Goal: Task Accomplishment & Management: Complete application form

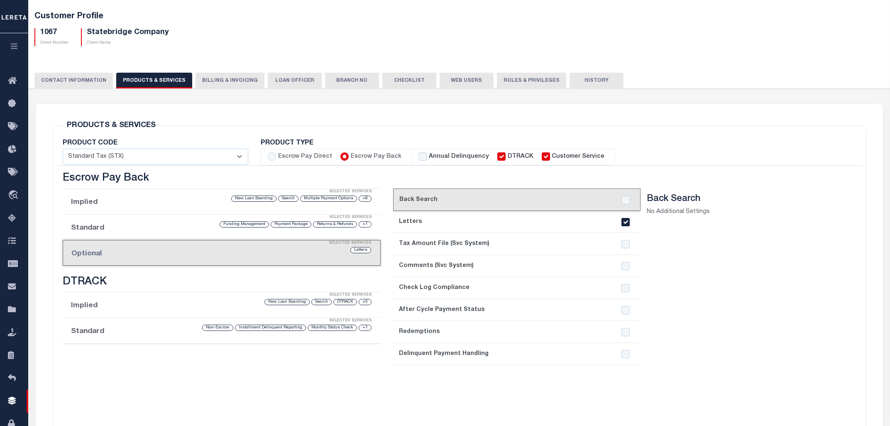
scroll to position [44, 0]
click at [602, 385] on div "current step: 1. Back Search 2. Letters 3. Tax Amount File (Svc System) 4. Comm…" at bounding box center [517, 326] width 248 height 274
click at [620, 379] on div "current step: 1. Back Search 2. Letters 3. Tax Amount File (Svc System) 4. Comm…" at bounding box center [517, 326] width 248 height 274
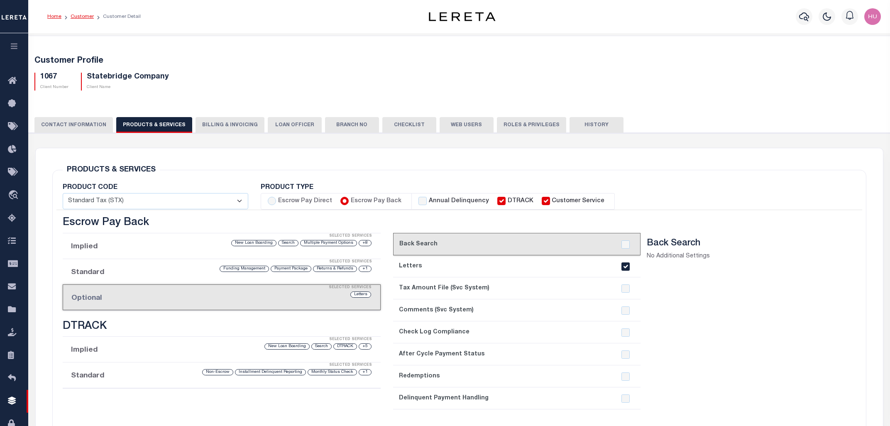
click at [87, 16] on link "Customer" at bounding box center [82, 16] width 23 height 5
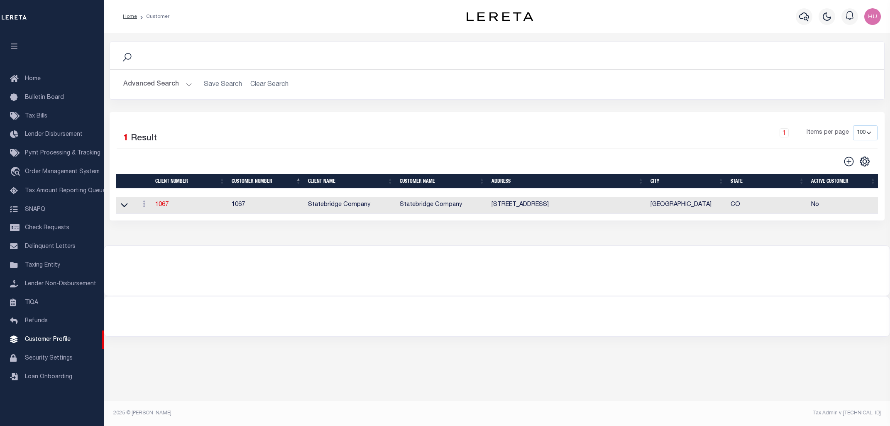
click at [152, 87] on button "Advanced Search" at bounding box center [157, 84] width 69 height 16
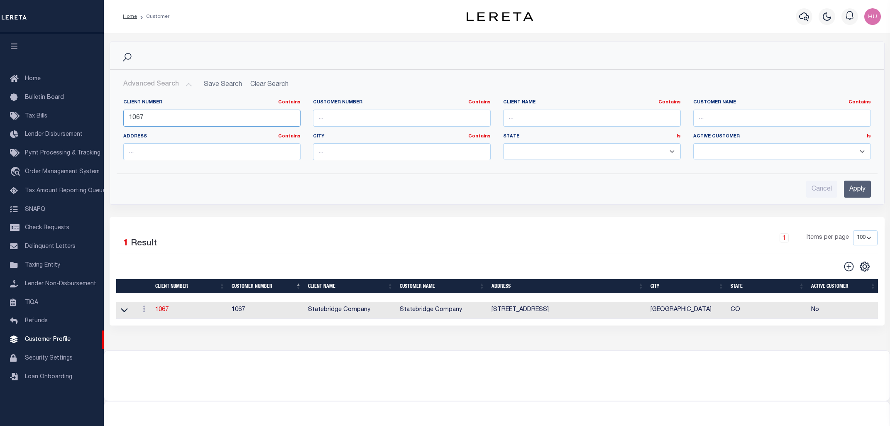
click at [134, 120] on input "1067" at bounding box center [212, 118] width 178 height 17
type input "2175"
click at [850, 188] on input "Apply" at bounding box center [857, 189] width 27 height 17
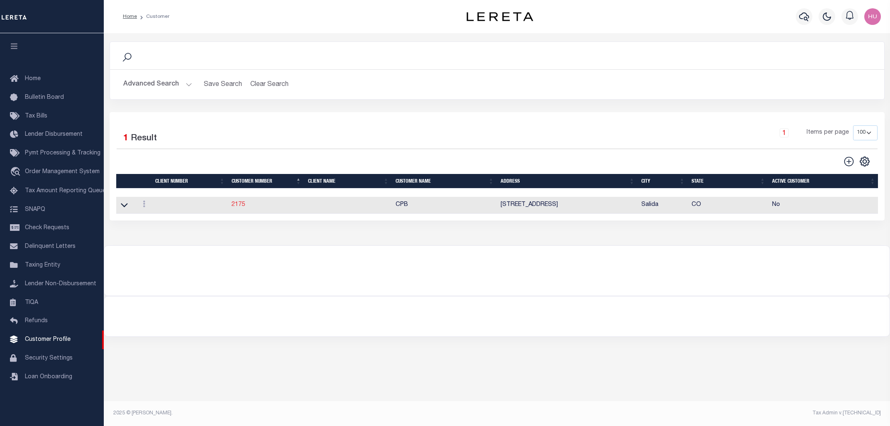
click at [240, 205] on link "2175" at bounding box center [238, 205] width 13 height 6
select select "2170"
type input "GLBC"
type input "2175"
type input "CPB"
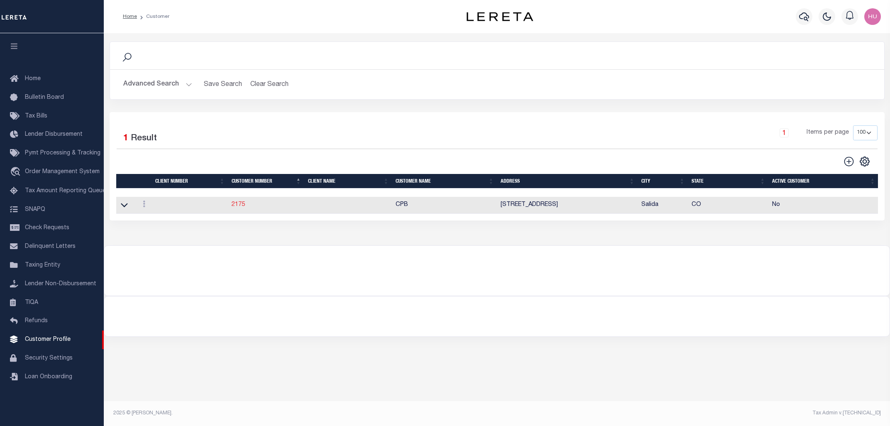
type input "Cathi"
type input "Toler"
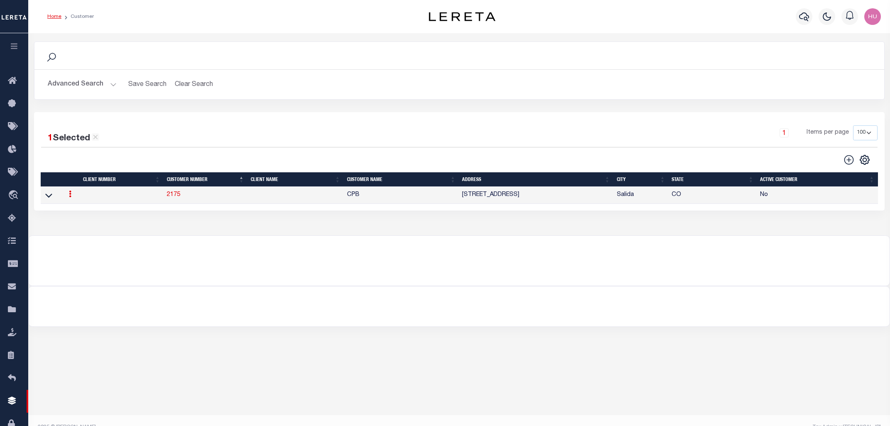
click at [271, 27] on div "Home Customer Profile" at bounding box center [459, 16] width 862 height 33
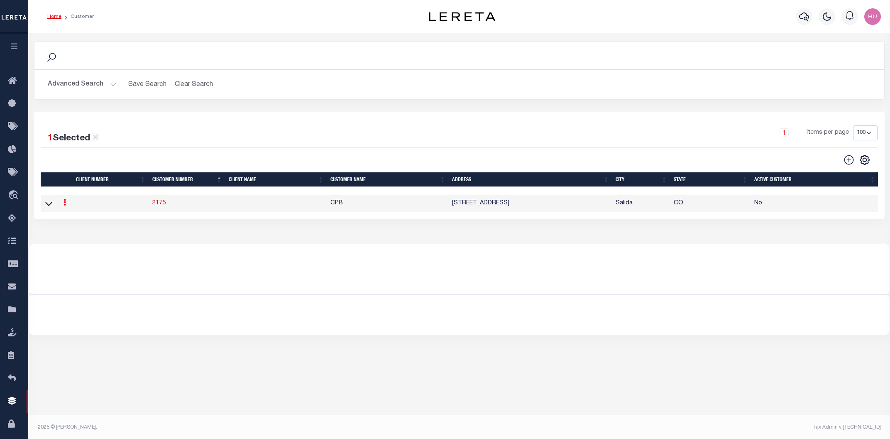
click at [72, 85] on button "Advanced Search" at bounding box center [82, 84] width 69 height 16
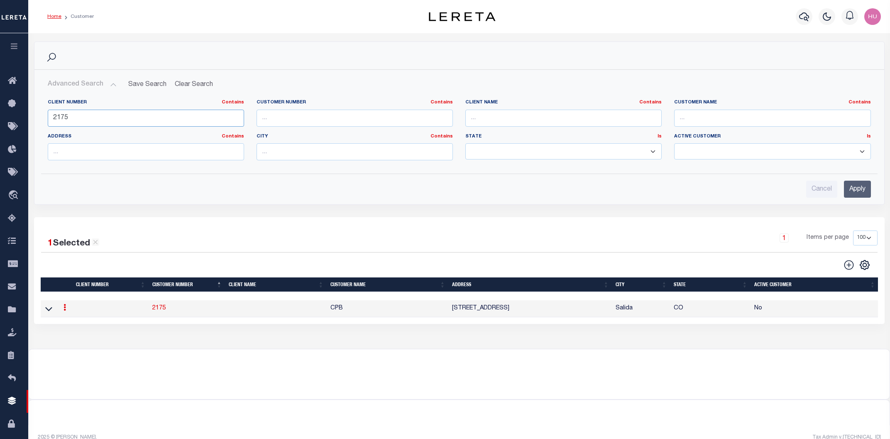
click at [65, 115] on input "2175" at bounding box center [146, 118] width 196 height 17
paste input "67600"
type input "67600"
click at [858, 188] on input "Apply" at bounding box center [857, 189] width 27 height 17
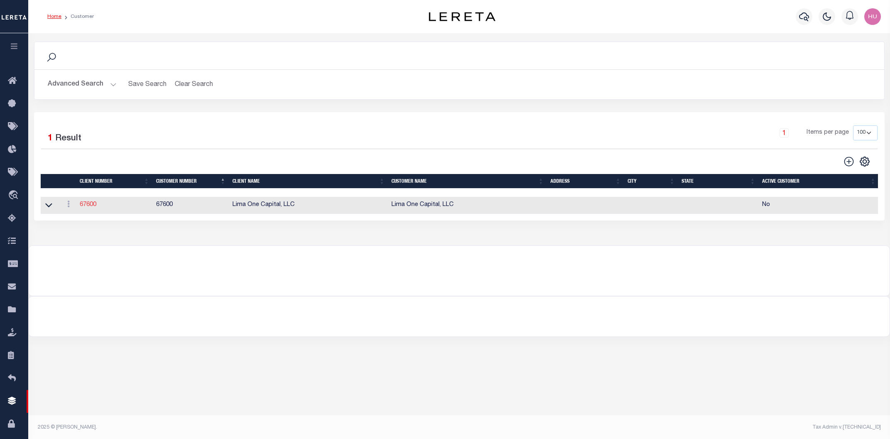
click at [86, 206] on link "67600" at bounding box center [88, 205] width 17 height 6
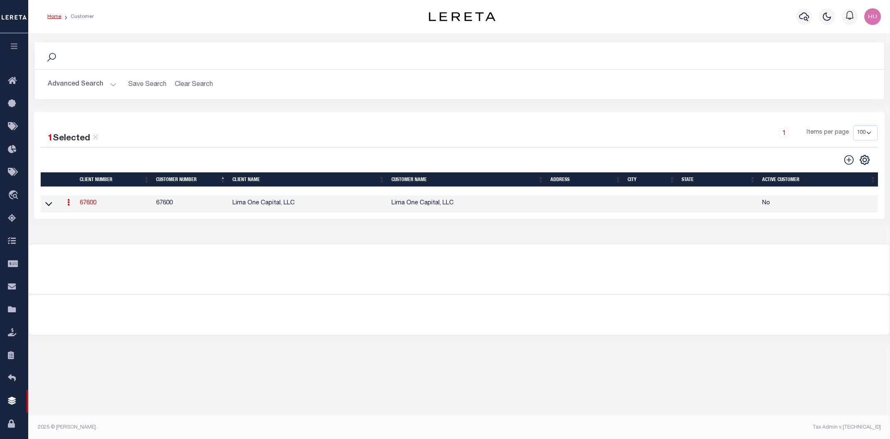
select select "2287"
type input "Lima One Capital, LLC"
type input "67600"
type input "Lima One Capital, LLC"
type input "Dave"
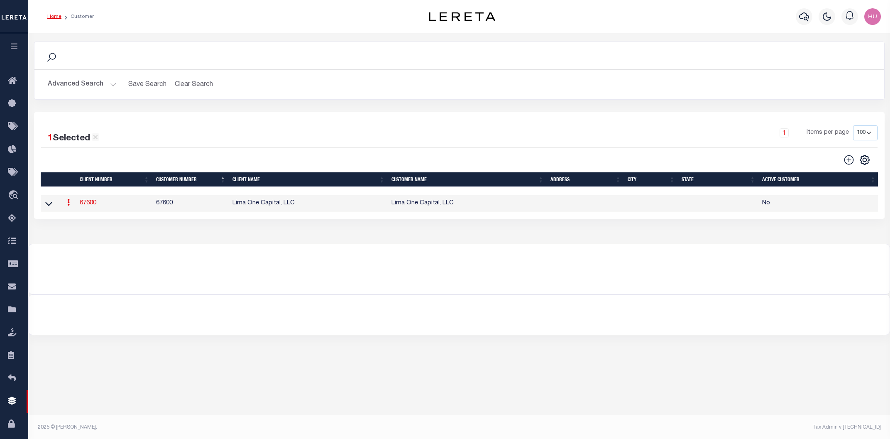
type input "Hughes"
type input "Lima One Capital, LLC"
select select "Residential"
type input "Sean Galaise"
type input "Lindy Cloyd"
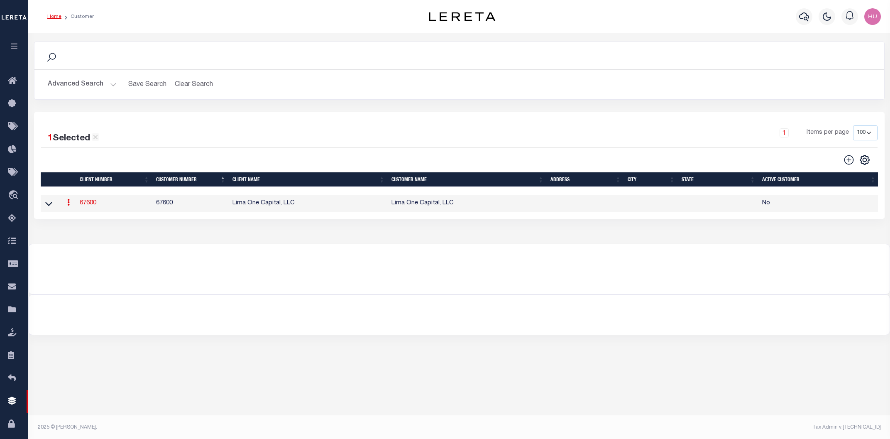
type input "07/18/2025"
select select "Tier 3"
select select "OTH"
checkbox input "false"
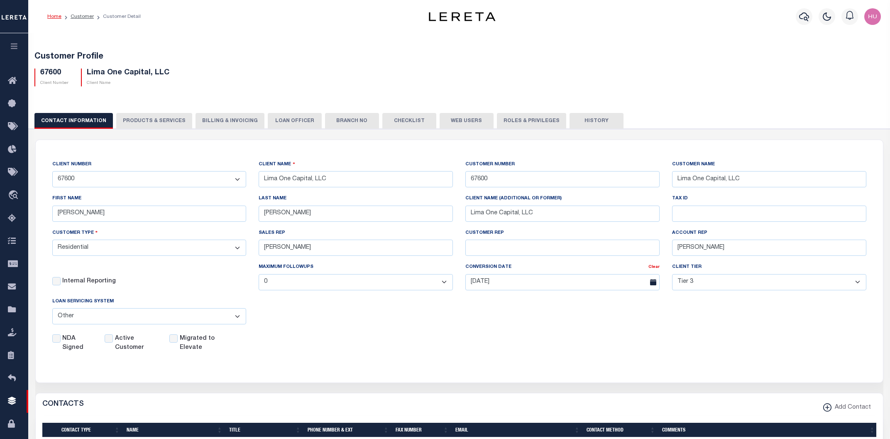
click at [138, 123] on button "PRODUCTS & SERVICES" at bounding box center [154, 121] width 76 height 16
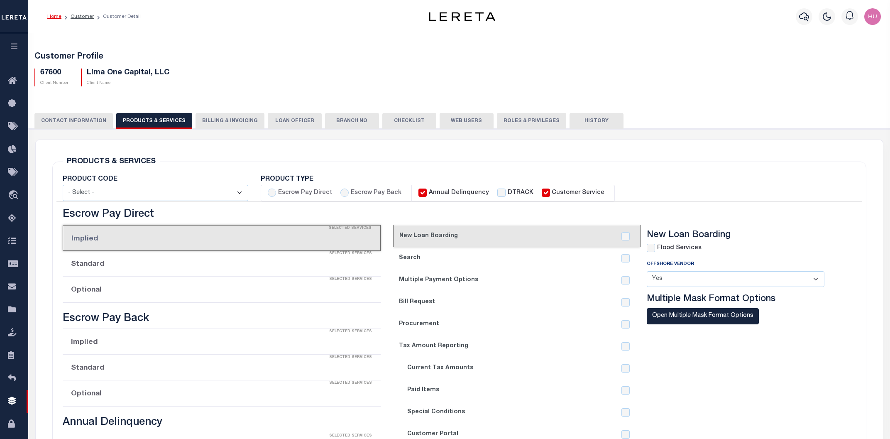
select select "STX"
radio input "true"
checkbox input "true"
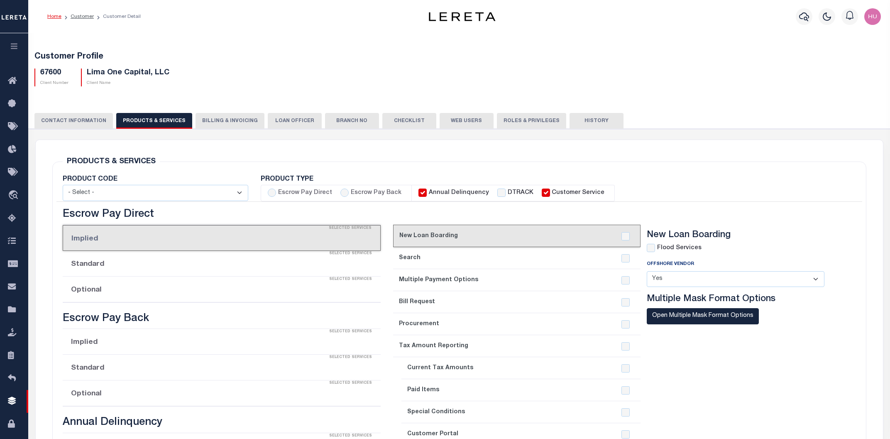
checkbox input "true"
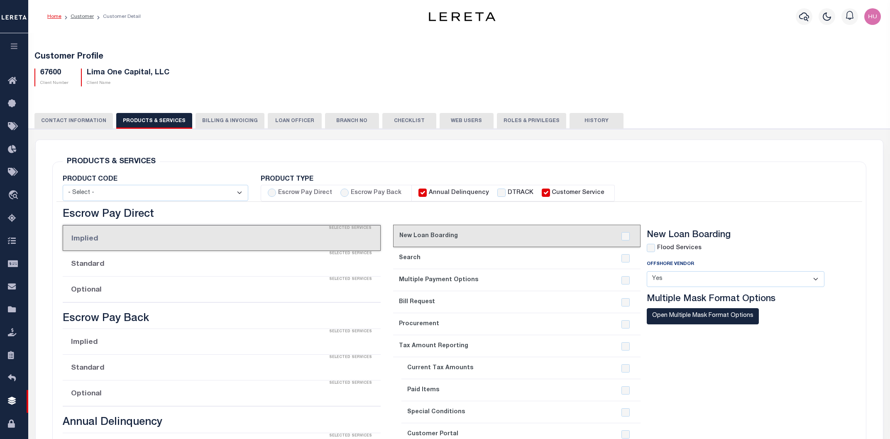
checkbox input "true"
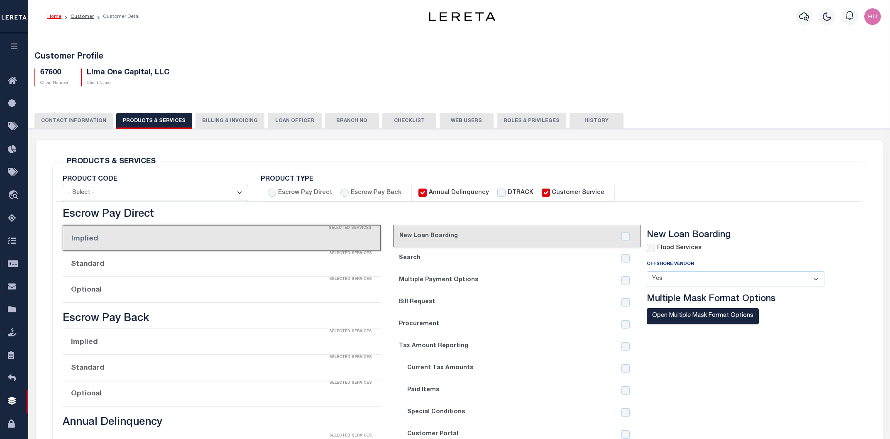
checkbox input "true"
type textarea "Client Parent Lender so clients users can access both 67572 (Bridge) and 67573 …"
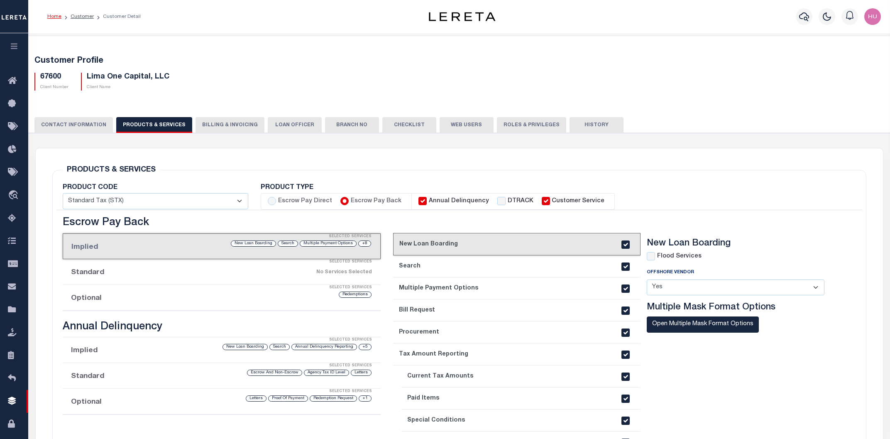
scroll to position [44, 0]
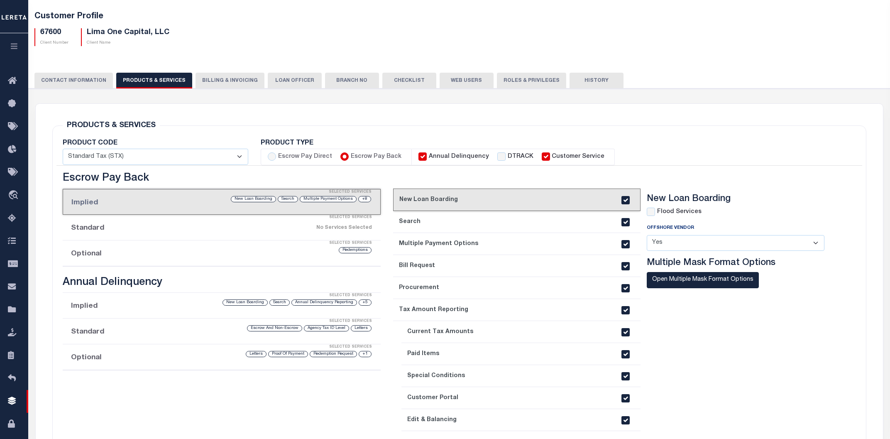
click at [135, 246] on div "Selected Services" at bounding box center [230, 243] width 318 height 17
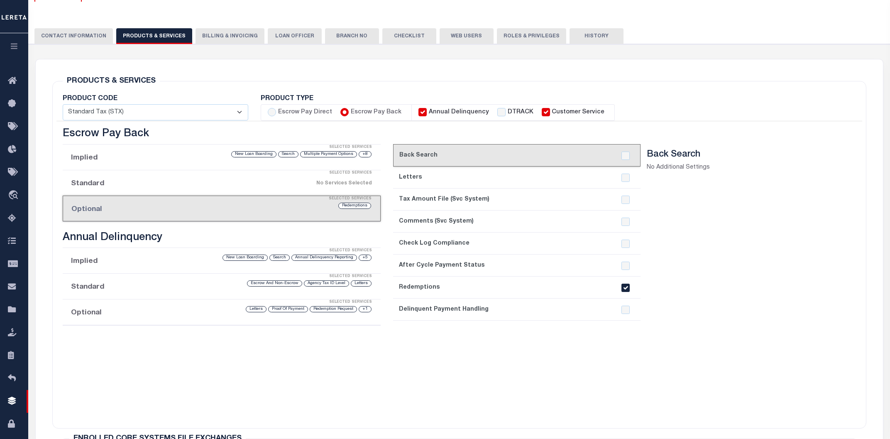
scroll to position [0, 0]
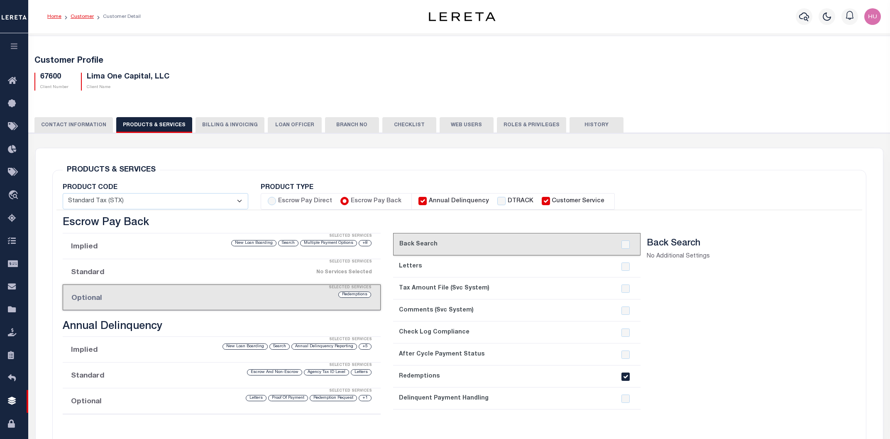
click at [80, 17] on link "Customer" at bounding box center [82, 16] width 23 height 5
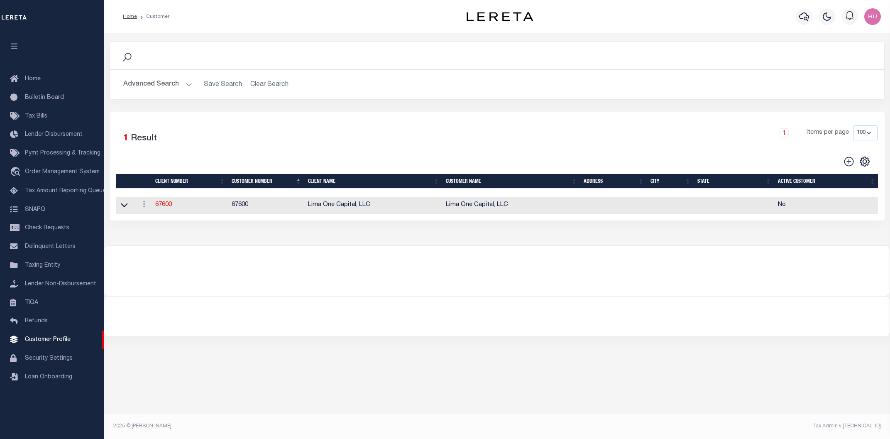
click at [165, 87] on button "Advanced Search" at bounding box center [157, 84] width 69 height 16
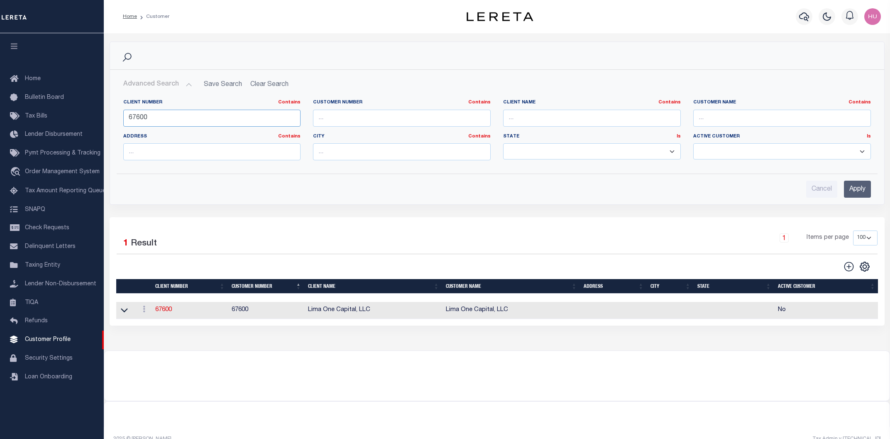
click at [142, 117] on input "67600" at bounding box center [212, 118] width 178 height 17
paste input "1041"
type input "1041"
click at [855, 190] on input "Apply" at bounding box center [857, 189] width 27 height 17
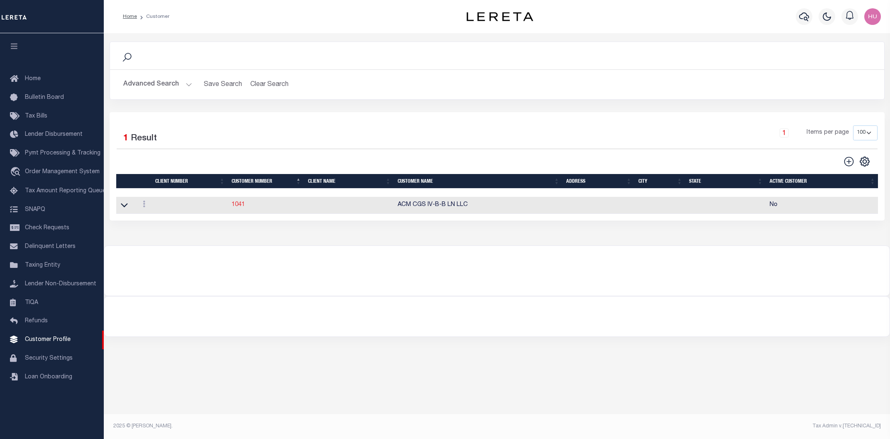
click at [233, 207] on link "1041" at bounding box center [238, 205] width 13 height 6
select select "1018"
type input "Gearing-Stone"
type input "1041"
type input "ACM CGS IV-B-B LN LLC"
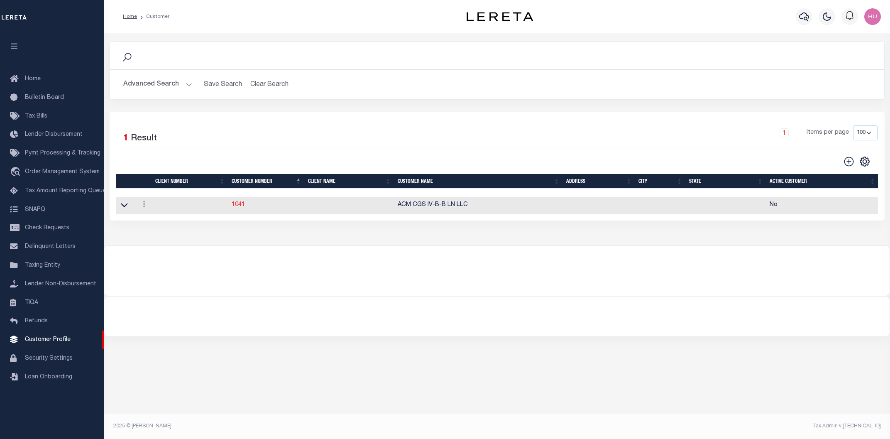
checkbox input "false"
select select
checkbox input "false"
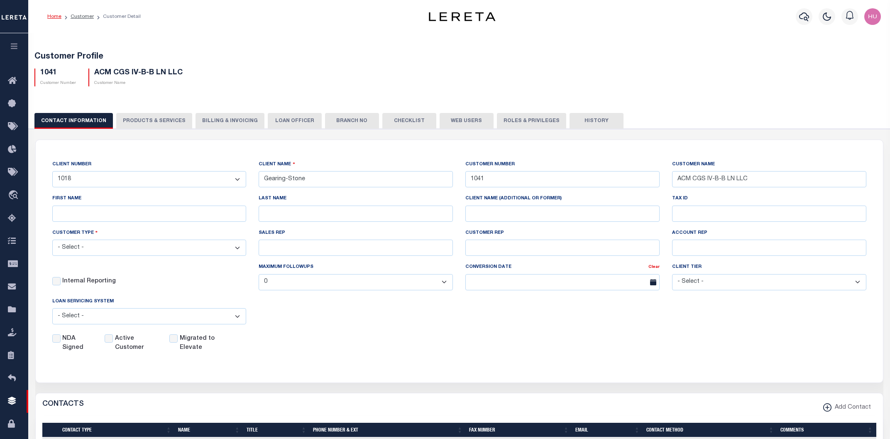
click at [155, 122] on button "PRODUCTS & SERVICES" at bounding box center [154, 121] width 76 height 16
select select "STX"
radio input "true"
checkbox input "true"
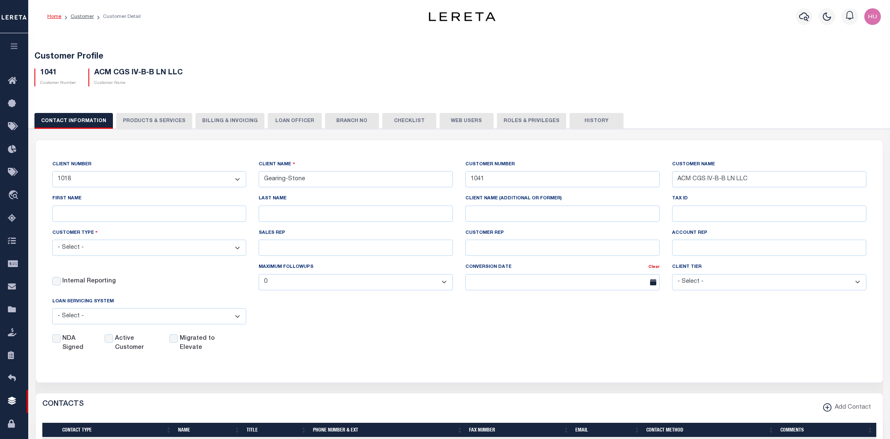
checkbox input "true"
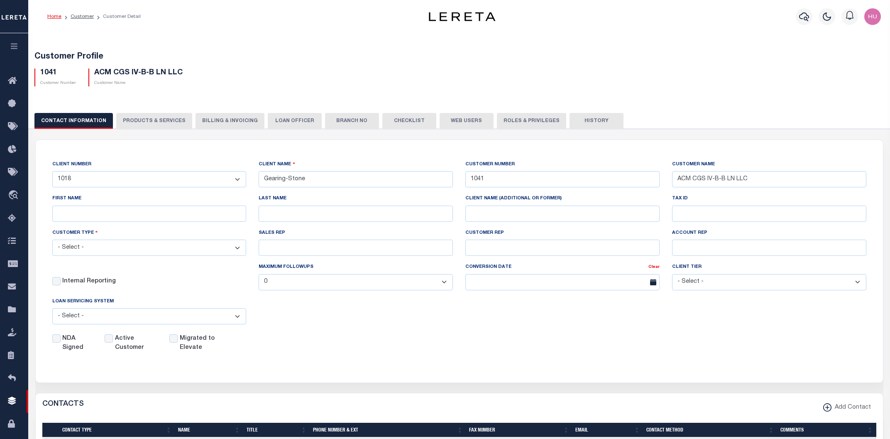
checkbox input "true"
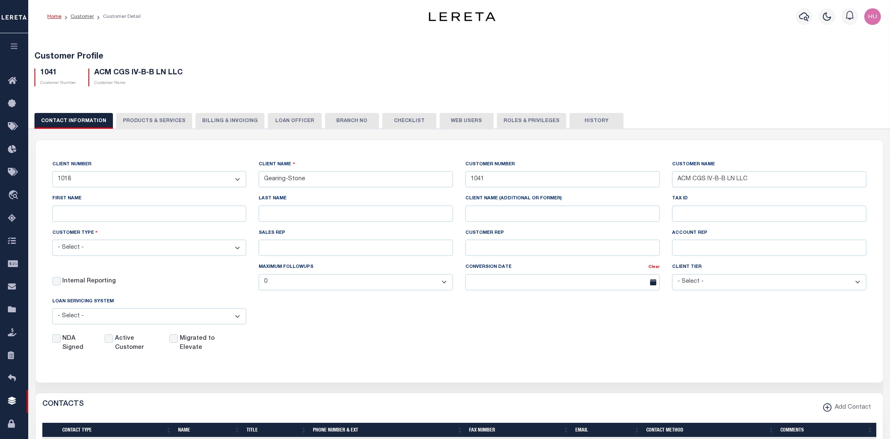
checkbox input "true"
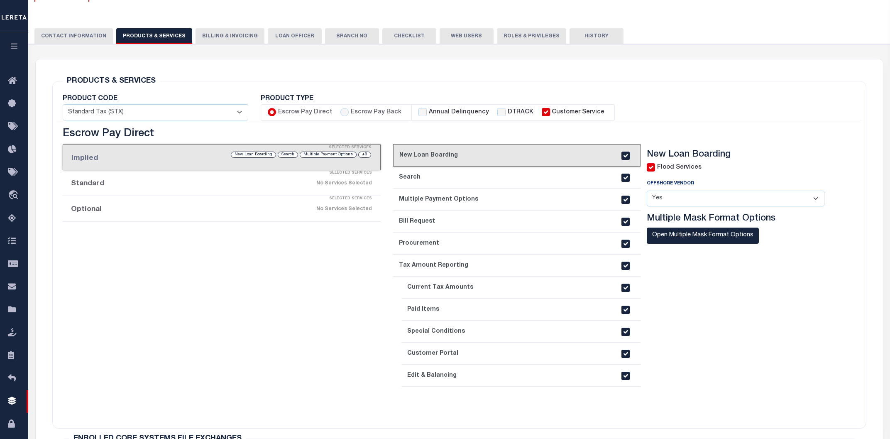
scroll to position [44, 0]
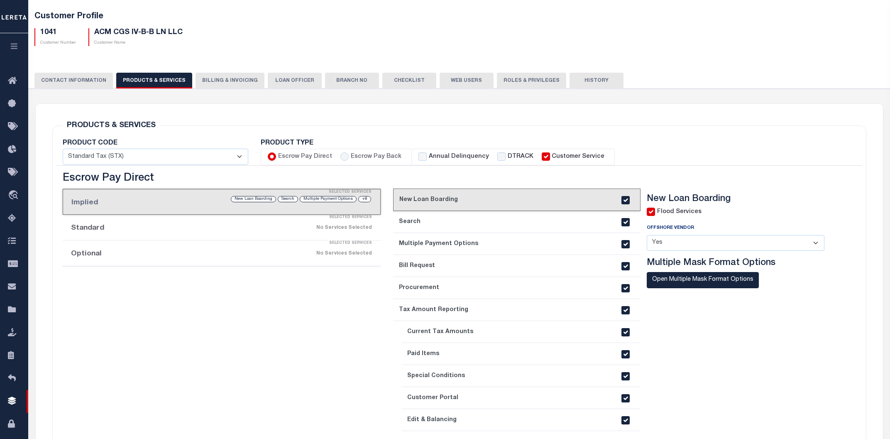
click at [180, 242] on div "Selected Services" at bounding box center [230, 243] width 318 height 17
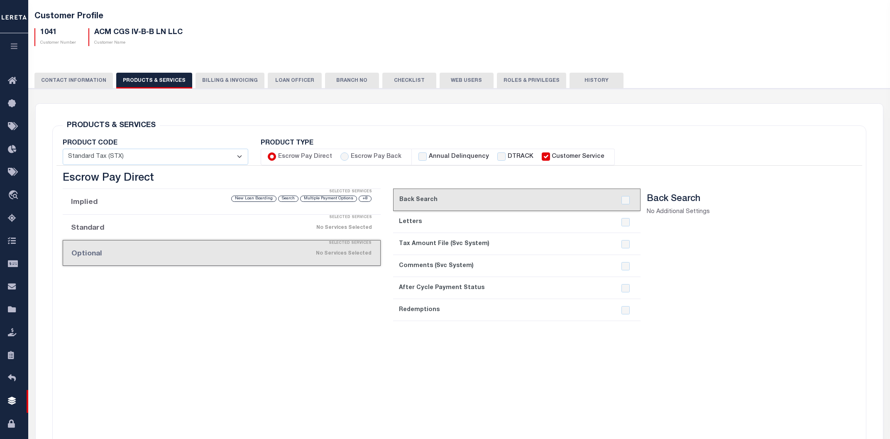
click at [95, 80] on button "CONTACT INFORMATION" at bounding box center [73, 81] width 78 height 16
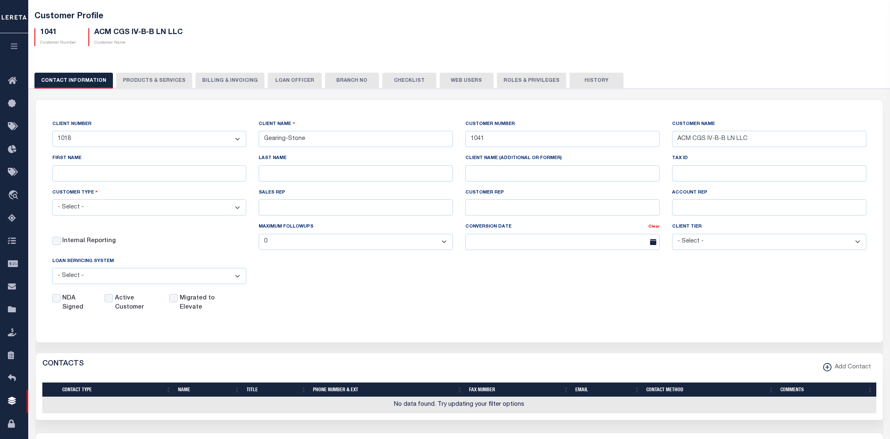
scroll to position [0, 0]
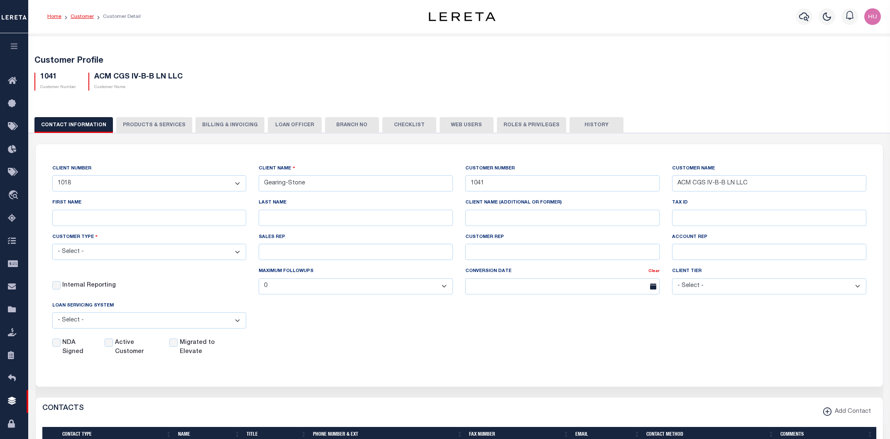
click at [86, 15] on link "Customer" at bounding box center [82, 16] width 23 height 5
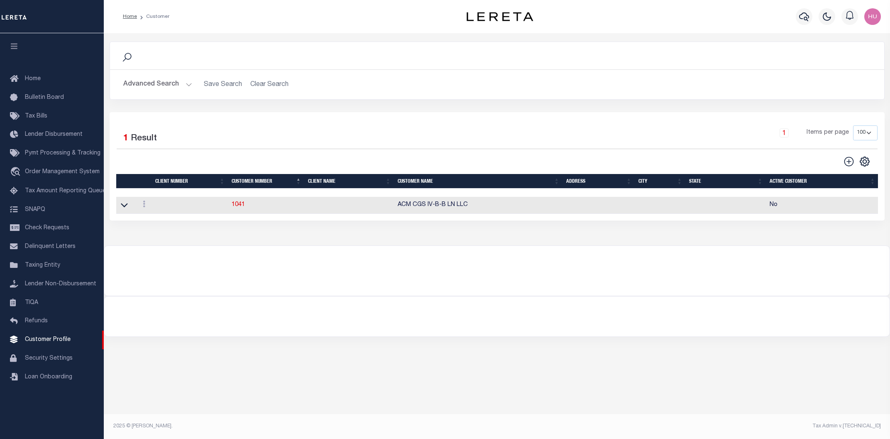
click at [158, 86] on button "Advanced Search" at bounding box center [157, 84] width 69 height 16
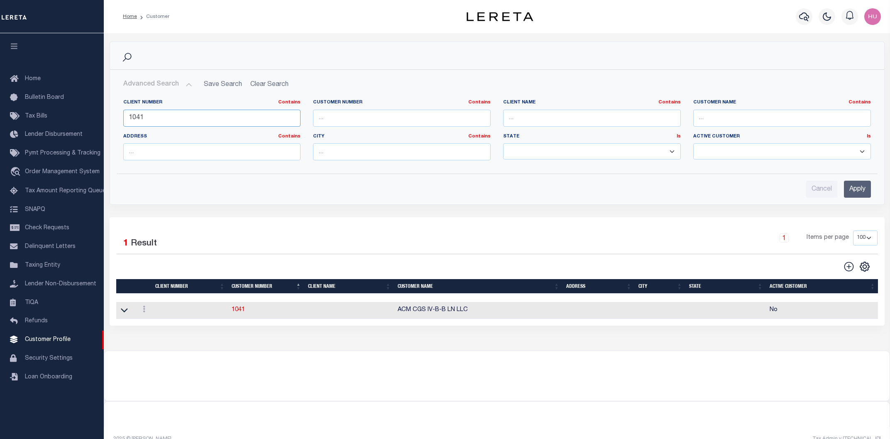
click at [135, 115] on input "1041" at bounding box center [212, 118] width 178 height 17
type input "1116"
click at [855, 191] on input "Apply" at bounding box center [857, 189] width 27 height 17
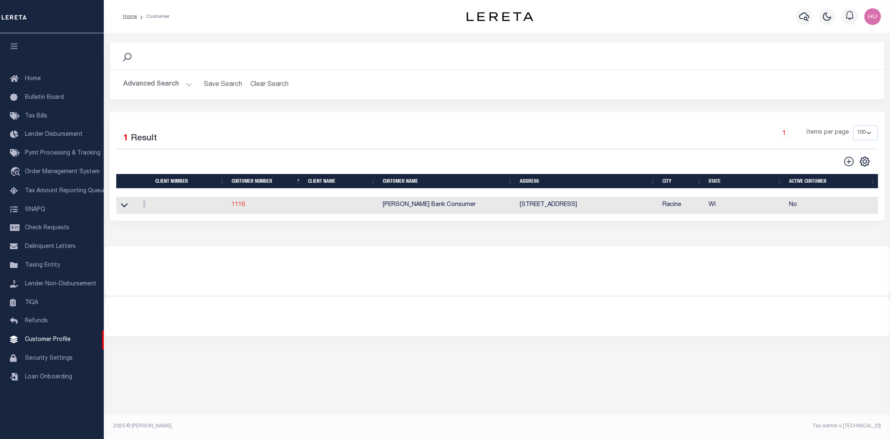
click at [238, 206] on link "1116" at bounding box center [238, 205] width 13 height 6
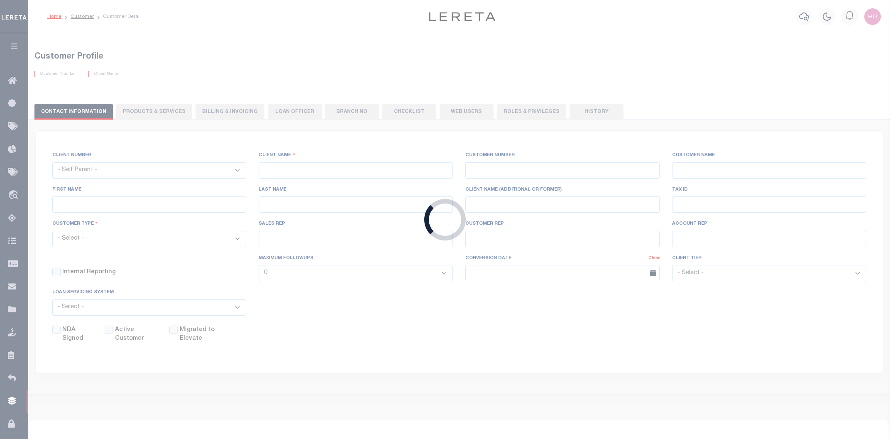
select select "1111"
type input "Johnson Bank"
type input "1116"
type input "Johnson Bank Consumer"
type input "Robin"
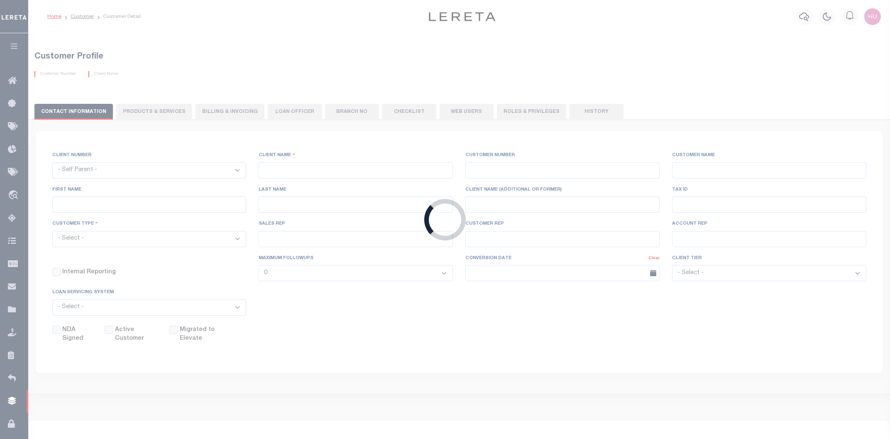
type input "Birdsall"
type input "Lisa Castillo-Coldwell"
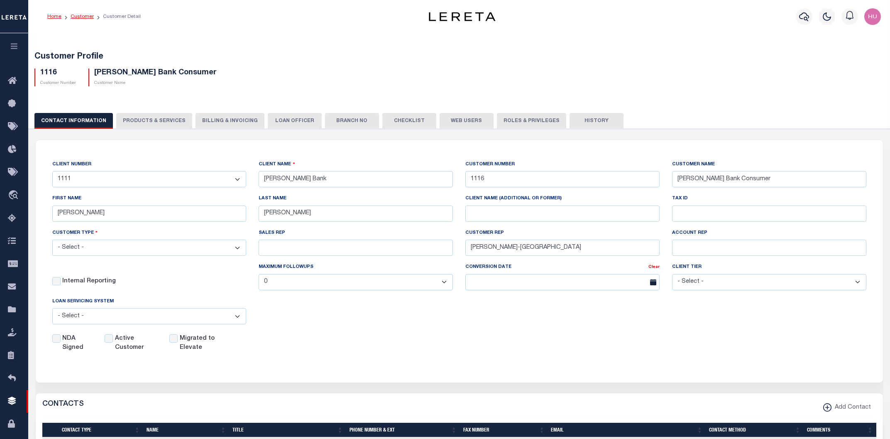
click at [77, 16] on link "Customer" at bounding box center [82, 16] width 23 height 5
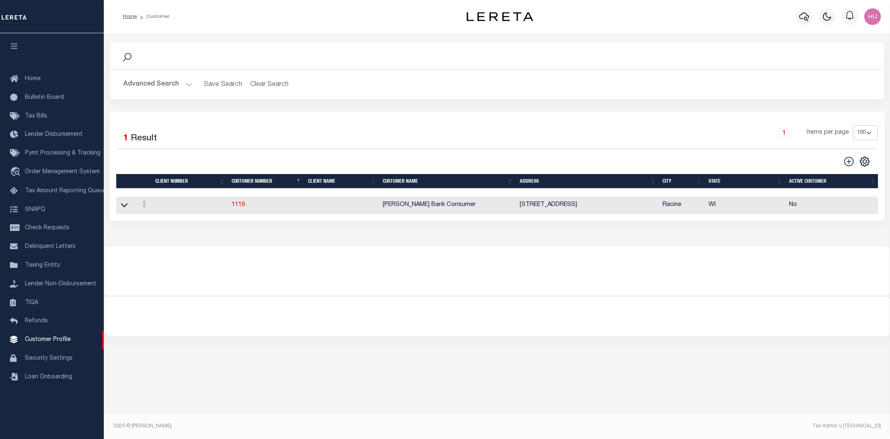
click at [159, 87] on button "Advanced Search" at bounding box center [157, 84] width 69 height 16
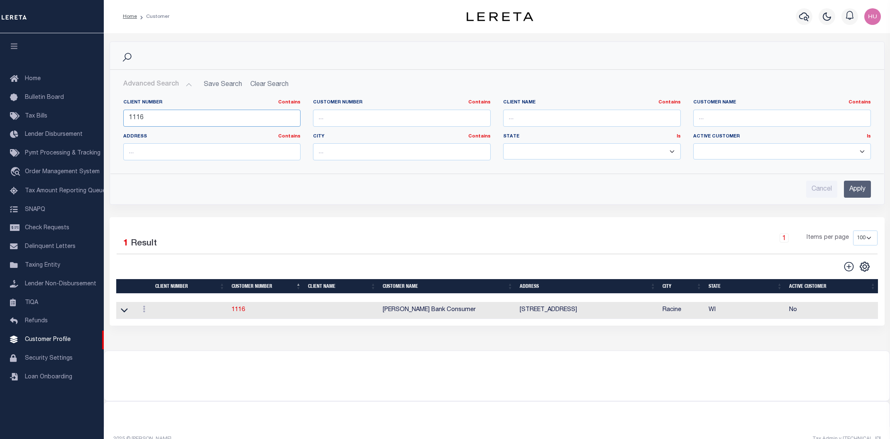
click at [137, 119] on input "1116" at bounding box center [212, 118] width 178 height 17
paste input "99023"
type input "99023"
click at [856, 191] on input "Apply" at bounding box center [857, 189] width 27 height 17
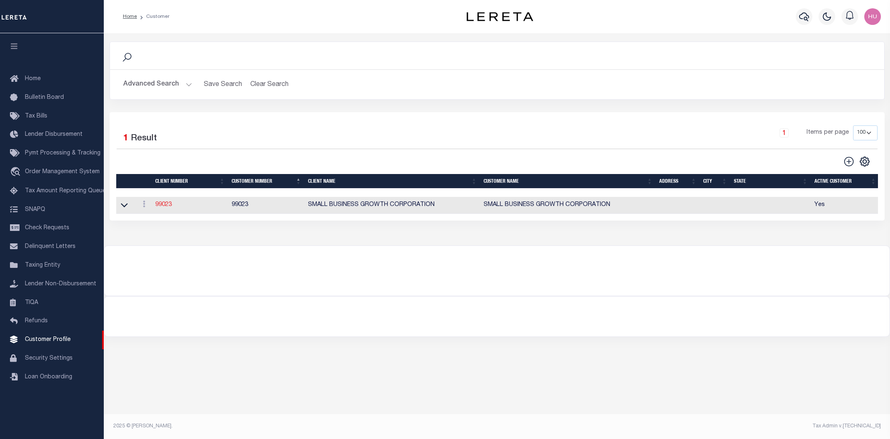
click at [156, 205] on link "99023" at bounding box center [163, 205] width 17 height 6
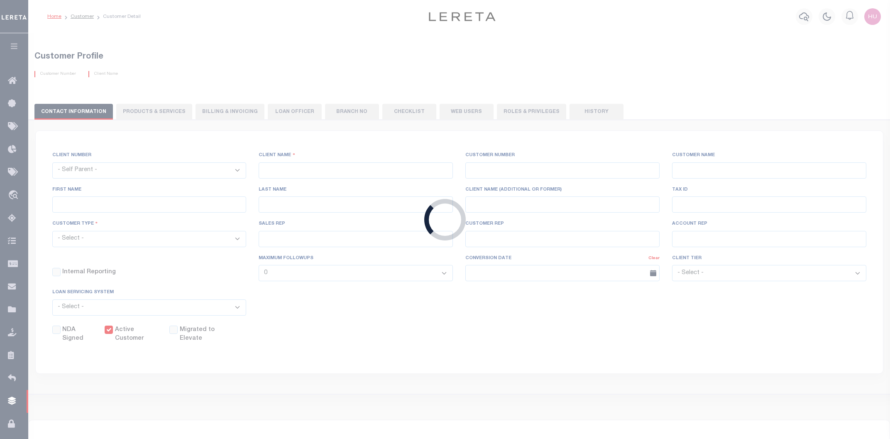
select select "2472"
type input "SMALL BUSINESS GROWTH CORPORATION"
type input "99023"
type input "SMALL BUSINESS GROWTH CORPORATION"
select select "Mixed Portfolio"
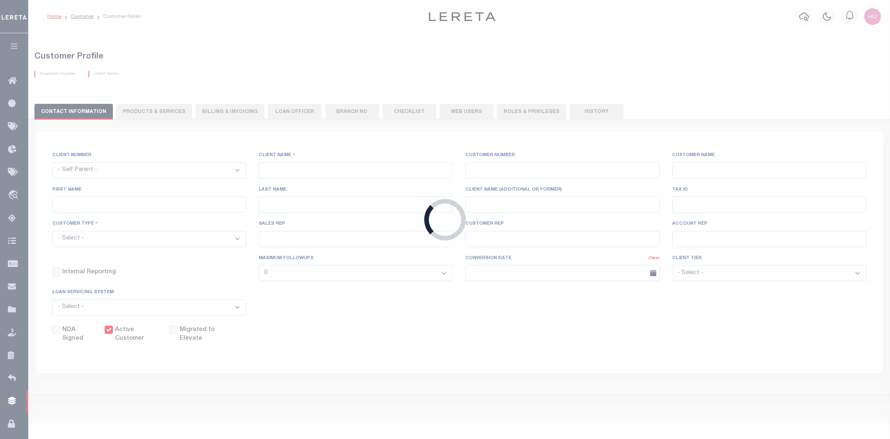
type input "INS4 ,INS4"
type input "CUSTOMER SERVICE"
type input "[DATE]"
select select
checkbox input "false"
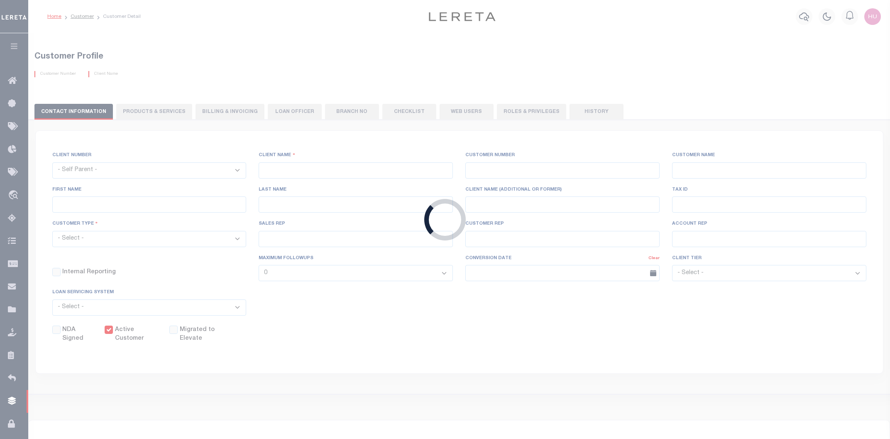
checkbox input "true"
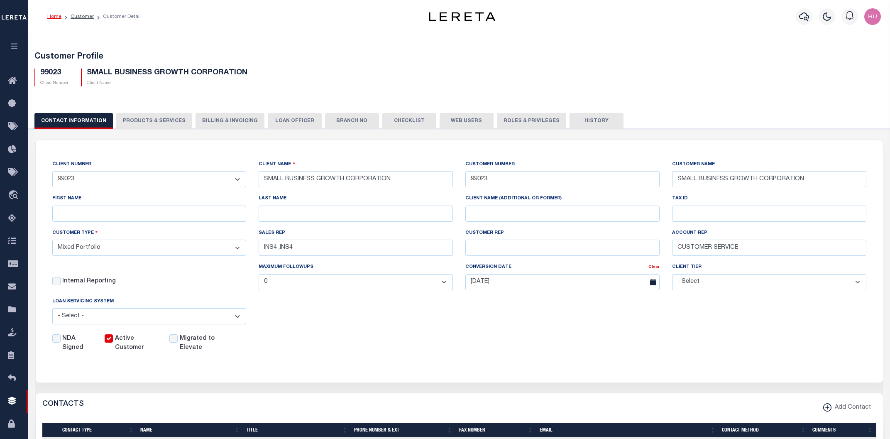
click at [155, 114] on button "PRODUCTS & SERVICES" at bounding box center [154, 121] width 76 height 16
radio input "true"
checkbox input "true"
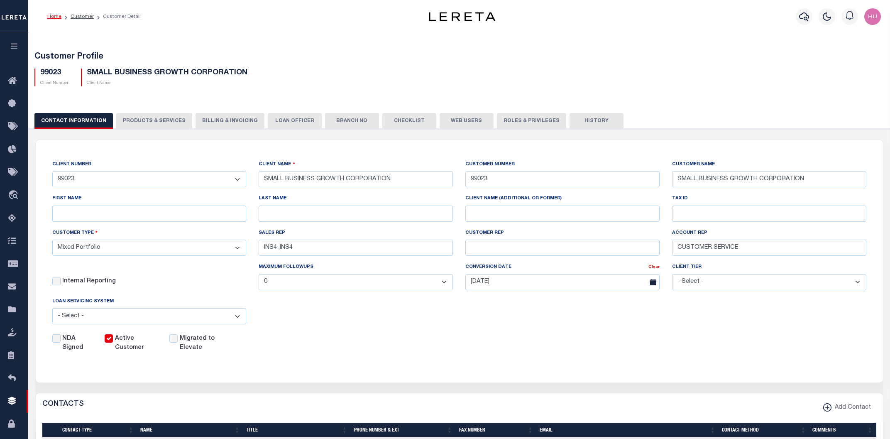
checkbox input "true"
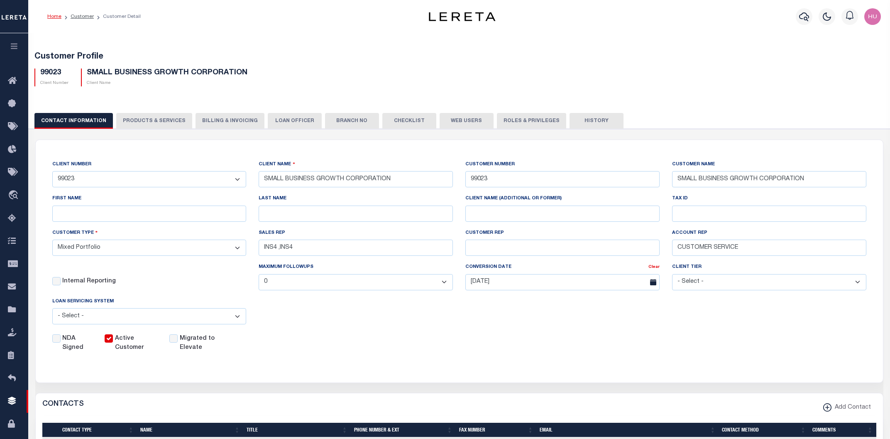
checkbox input "true"
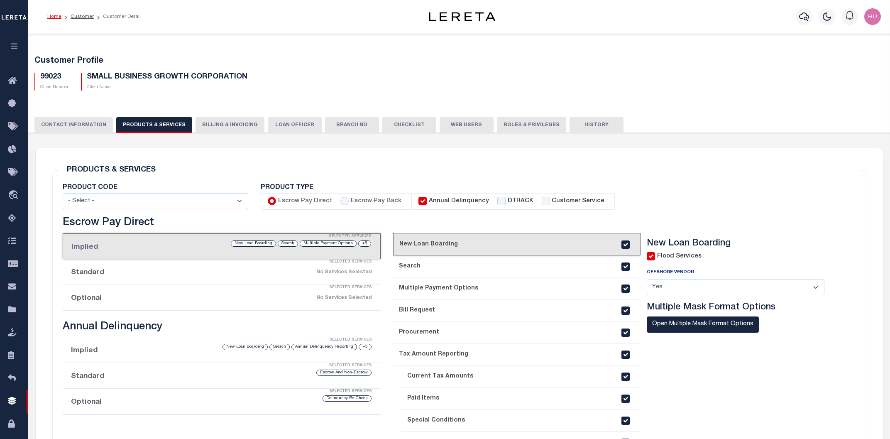
scroll to position [44, 0]
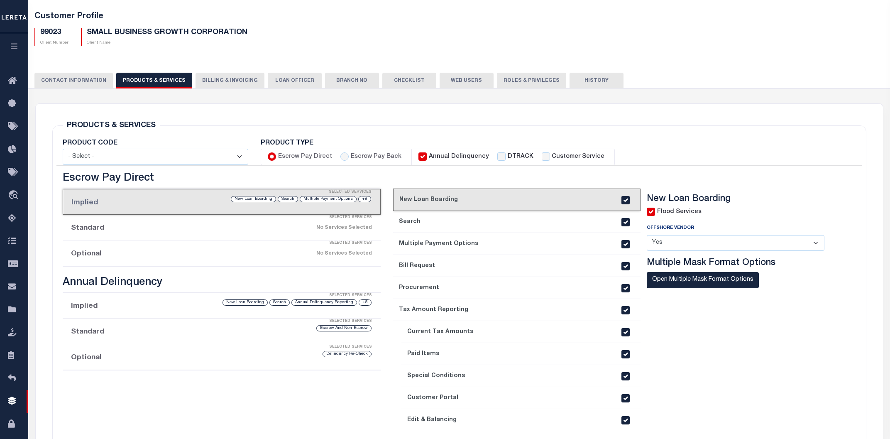
click at [128, 251] on li "Optional Selected Services No Services Selected" at bounding box center [222, 253] width 318 height 26
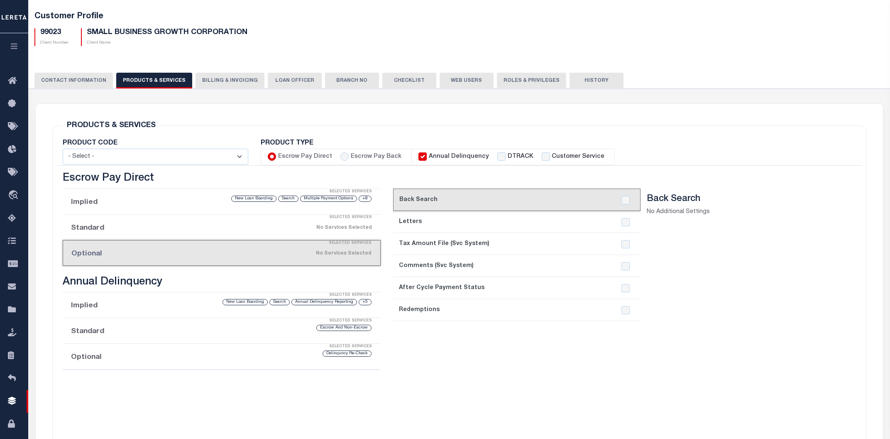
scroll to position [0, 0]
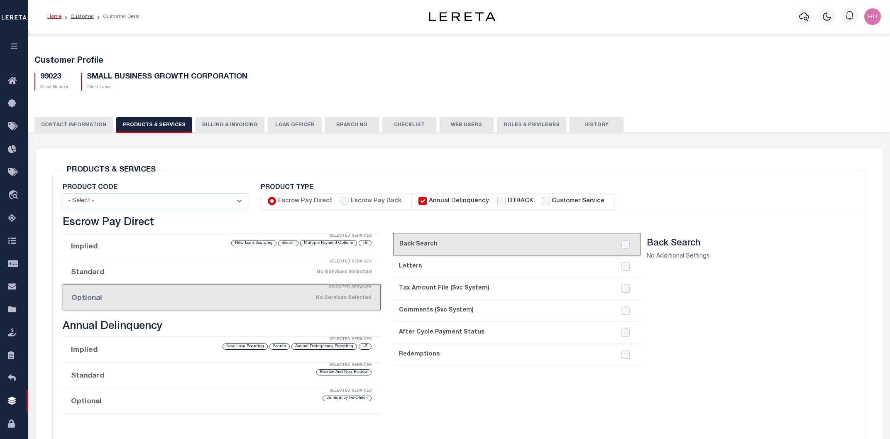
click at [79, 13] on li "Customer" at bounding box center [77, 16] width 32 height 7
click at [79, 17] on link "Customer" at bounding box center [82, 16] width 23 height 5
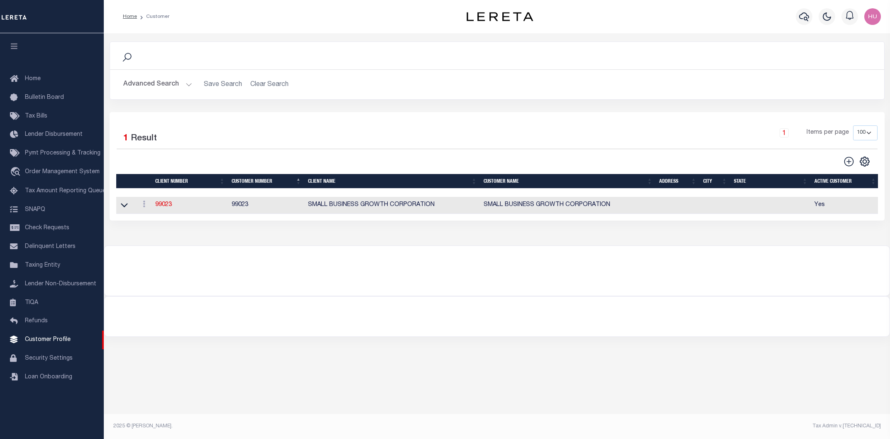
click at [167, 86] on button "Advanced Search" at bounding box center [157, 84] width 69 height 16
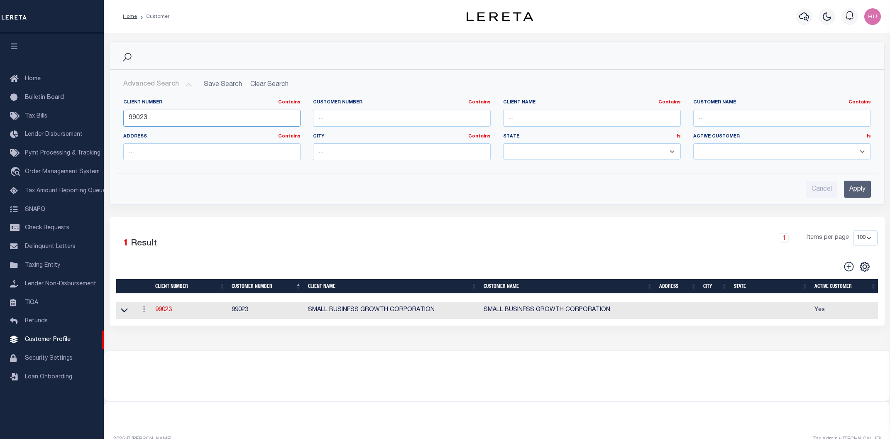
click at [139, 115] on input "99023" at bounding box center [212, 118] width 178 height 17
paste input "2205"
type input "2205"
click at [855, 194] on input "Apply" at bounding box center [857, 189] width 27 height 17
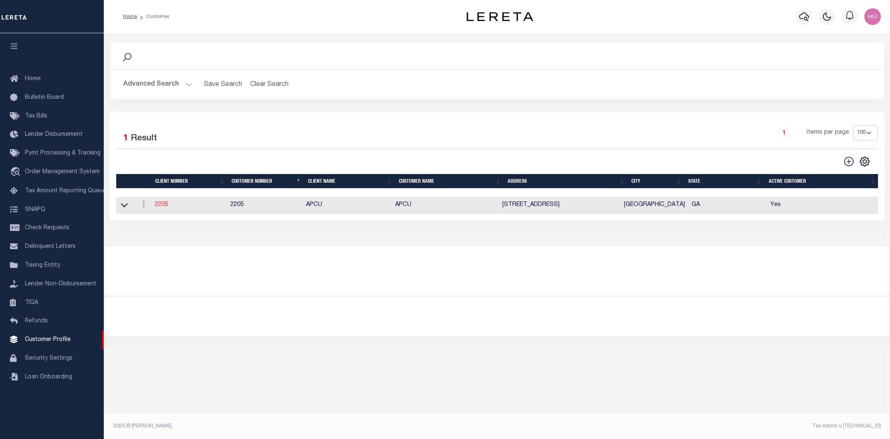
click at [161, 206] on link "2205" at bounding box center [161, 205] width 13 height 6
select select "2205"
type input "APCU"
type input "2205"
type input "APCU"
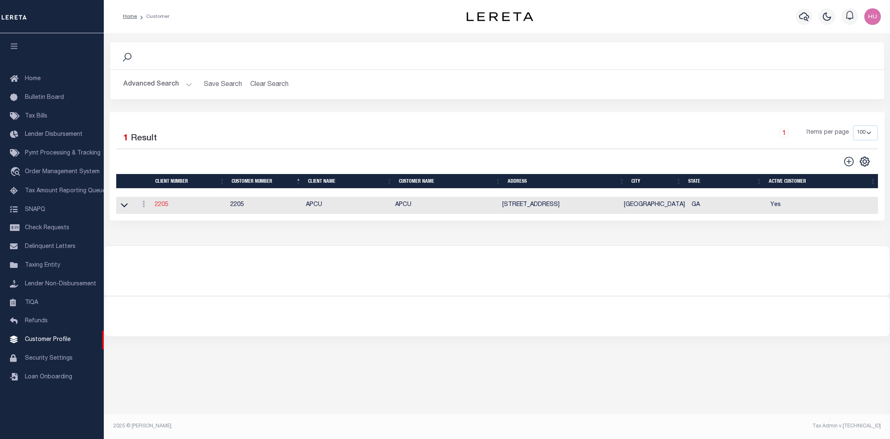
type input "[PERSON_NAME]"
select select "Mixed Portfolio"
type input "[PERSON_NAME]"
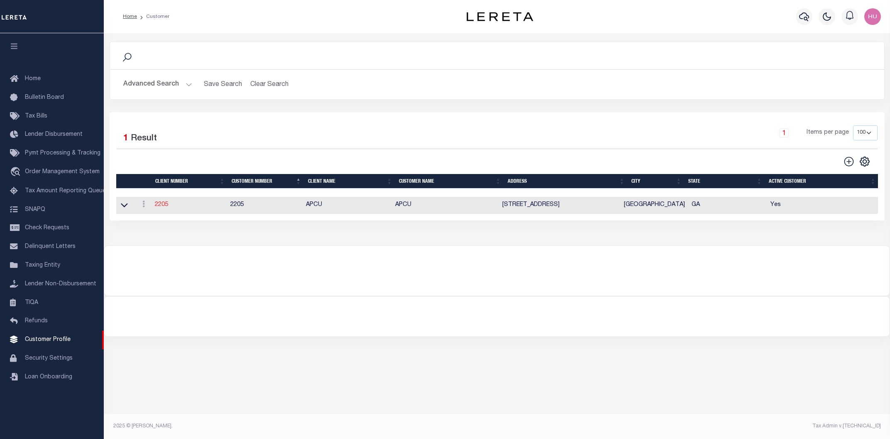
type input "[PERSON_NAME]"
checkbox input "true"
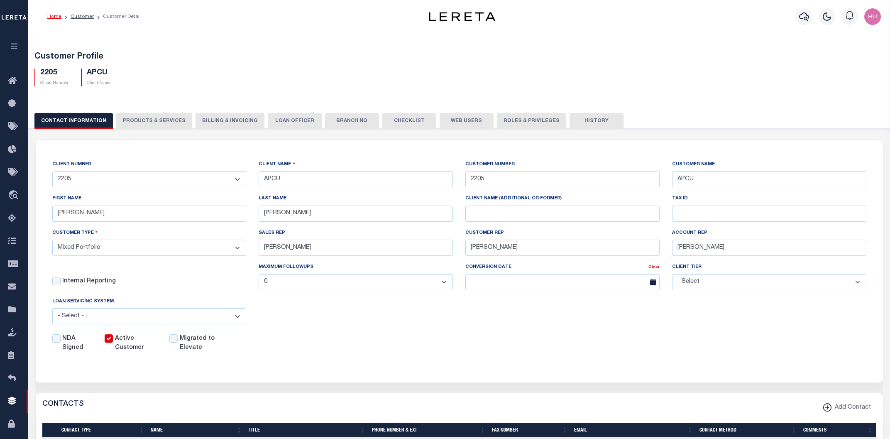
click at [134, 123] on button "PRODUCTS & SERVICES" at bounding box center [154, 121] width 76 height 16
select select "STX"
radio input "true"
checkbox input "true"
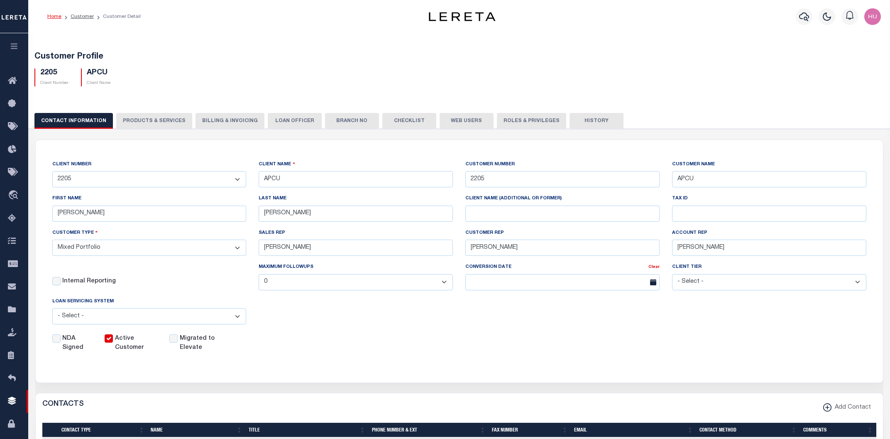
checkbox input "true"
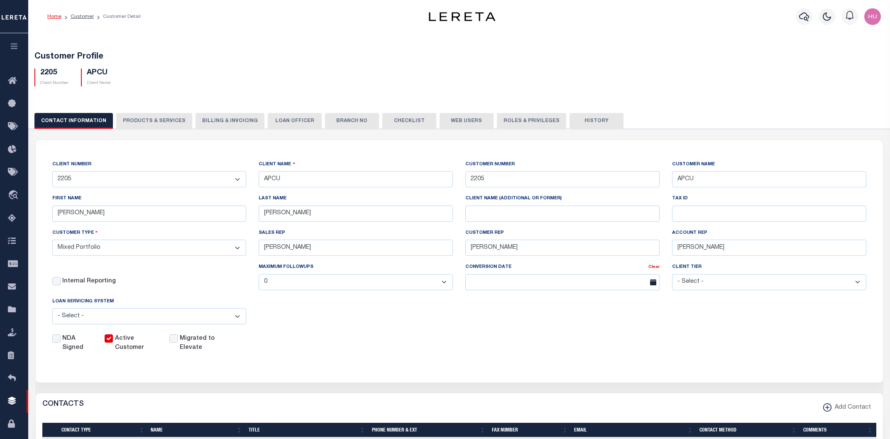
checkbox input "true"
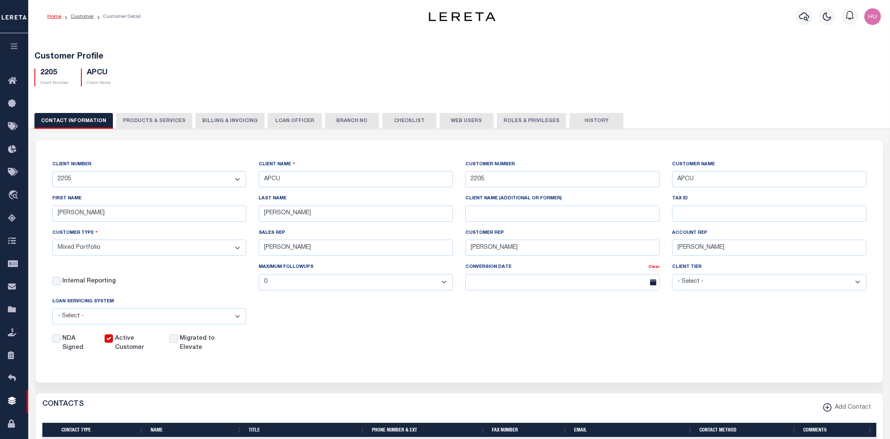
checkbox input "true"
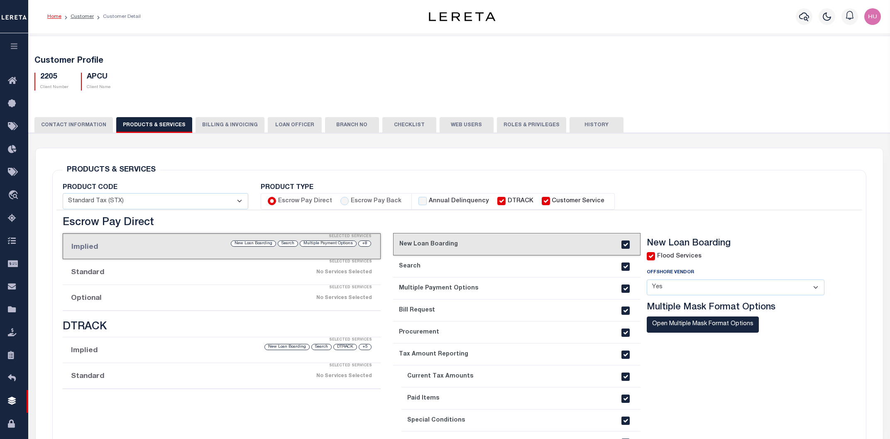
click at [123, 294] on div "Selected Services" at bounding box center [230, 287] width 318 height 17
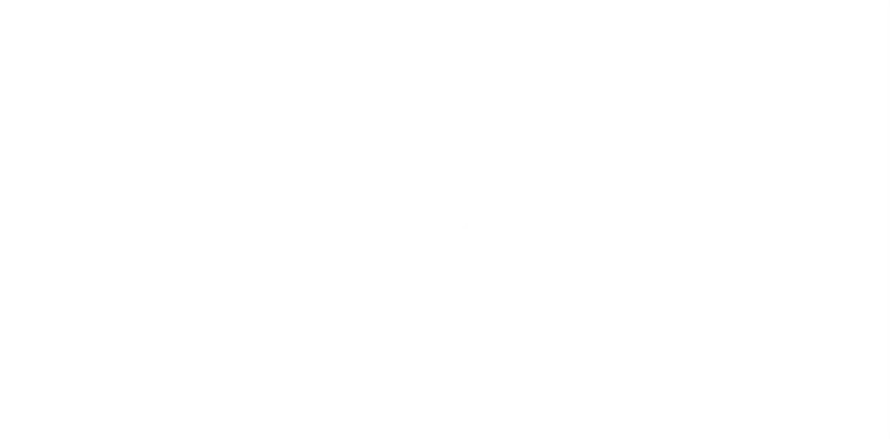
select select "Mixed Portfolio"
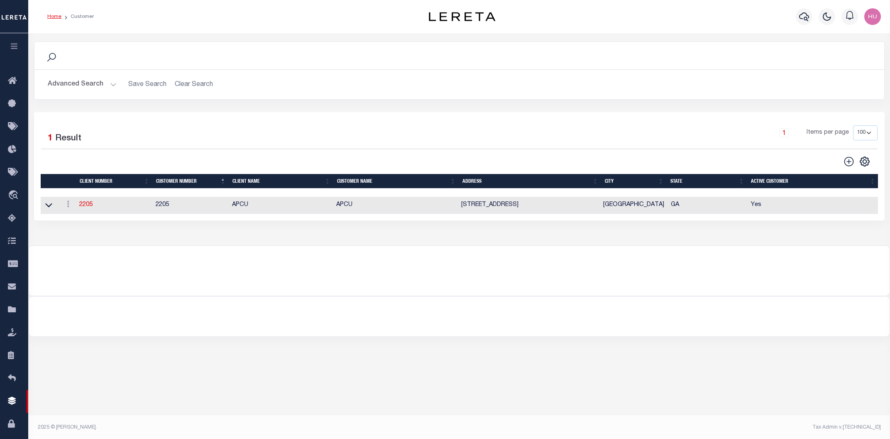
click at [90, 82] on button "Advanced Search" at bounding box center [82, 84] width 69 height 16
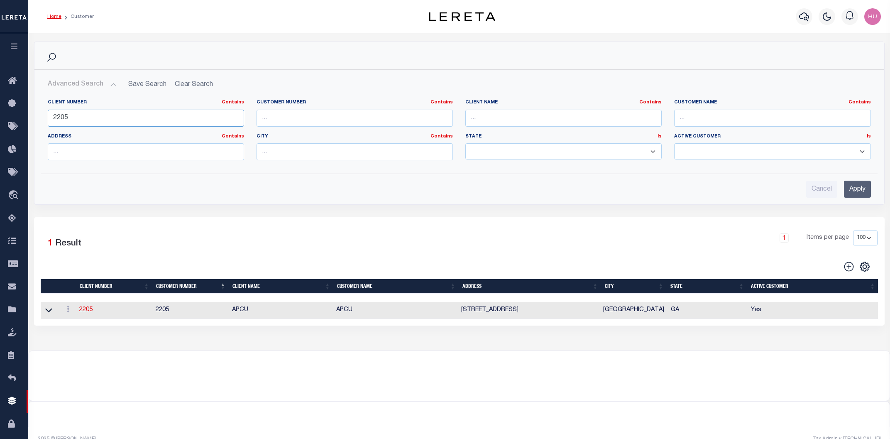
click at [54, 115] on input "2205" at bounding box center [146, 118] width 196 height 17
paste input "132"
click at [855, 187] on input "Apply" at bounding box center [857, 189] width 27 height 17
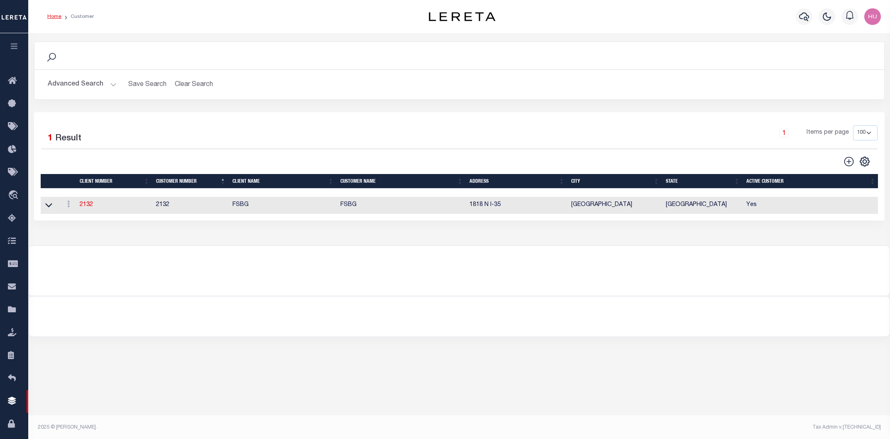
click at [86, 83] on button "Advanced Search" at bounding box center [82, 84] width 69 height 16
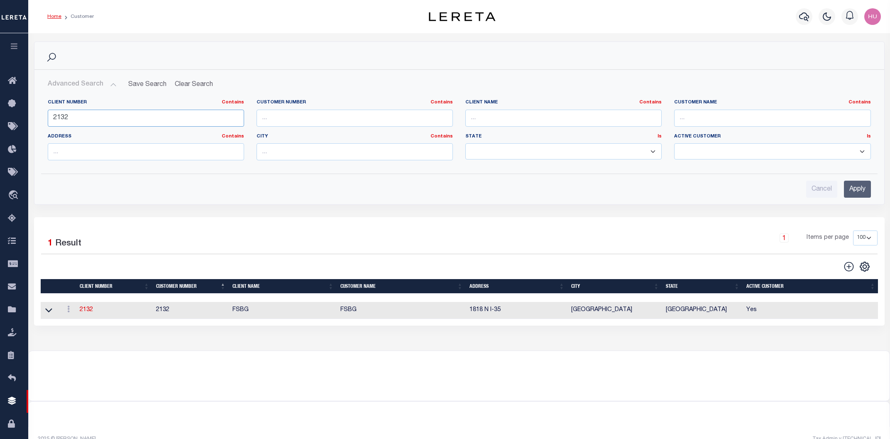
click at [57, 116] on input "2132" at bounding box center [146, 118] width 196 height 17
paste input "240"
type input "2240"
click at [861, 190] on input "Apply" at bounding box center [857, 189] width 27 height 17
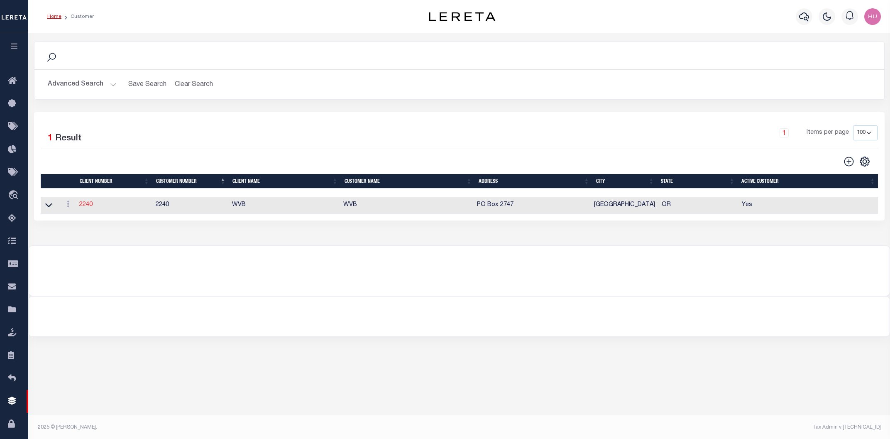
click at [86, 206] on link "2240" at bounding box center [85, 205] width 13 height 6
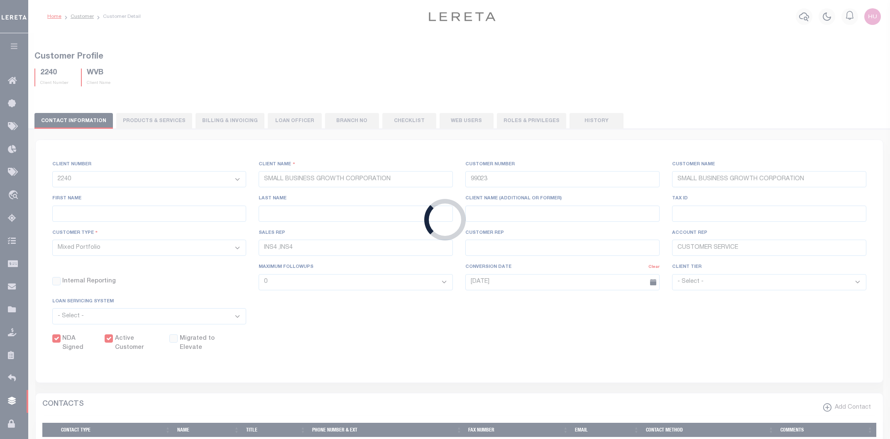
select select "2240"
type input "WVB"
type input "2240"
type input "WVB"
type input "Michelle"
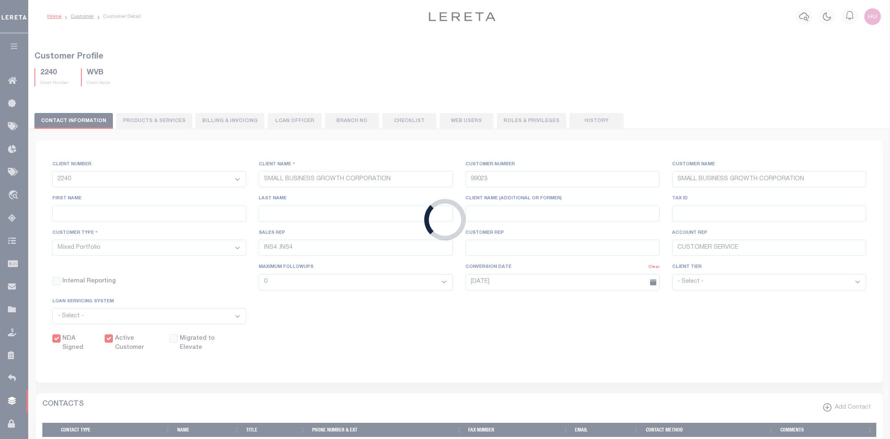
type input "Pack"
type input "Lauren McBride"
type input "[PERSON_NAME]"
type input "Beth Wiebe"
select select "FIS"
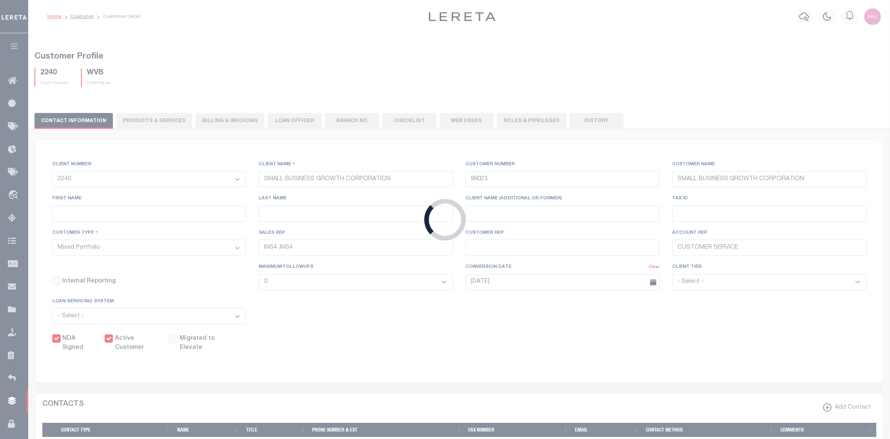
checkbox input "true"
type textarea "parcels in excess of 4 is additional $5.00 fee per parcel"
type input "1"
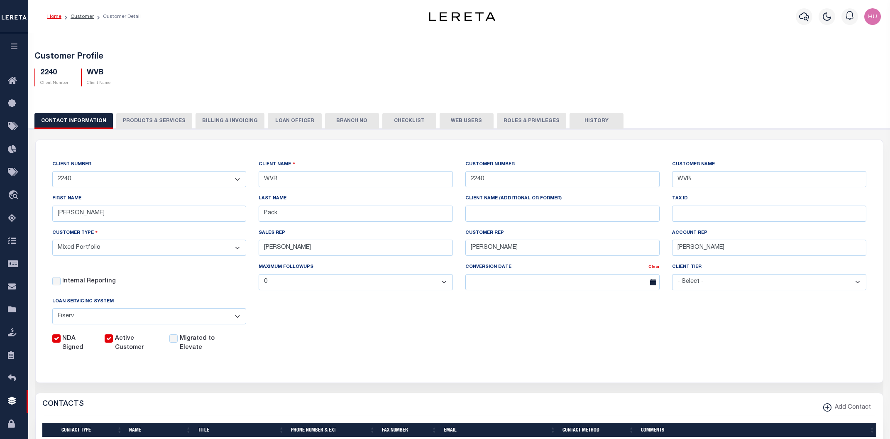
click at [158, 123] on button "PRODUCTS & SERVICES" at bounding box center [154, 121] width 76 height 16
select select "STX"
radio input "false"
radio input "true"
checkbox input "true"
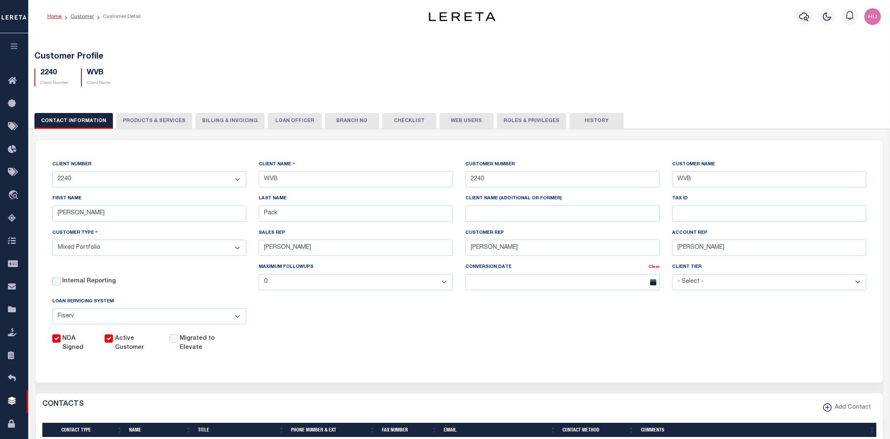
checkbox input "true"
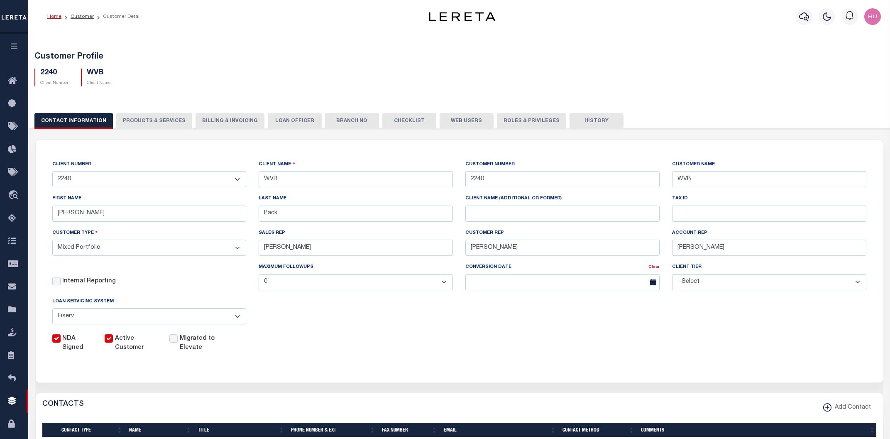
checkbox input "true"
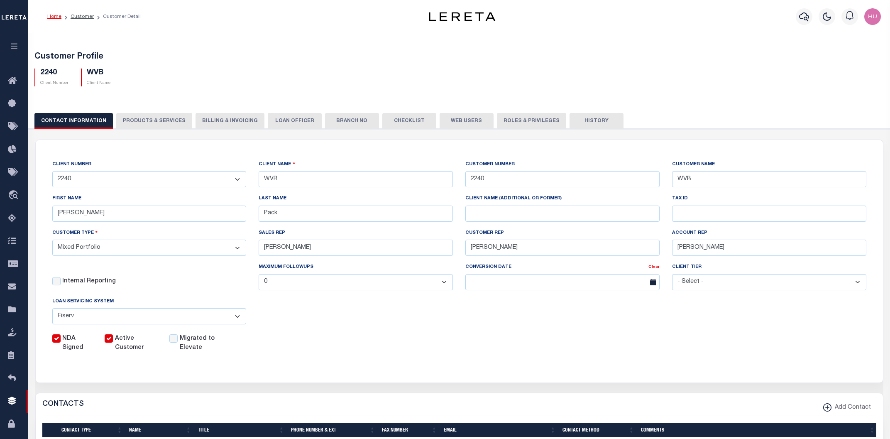
checkbox input "true"
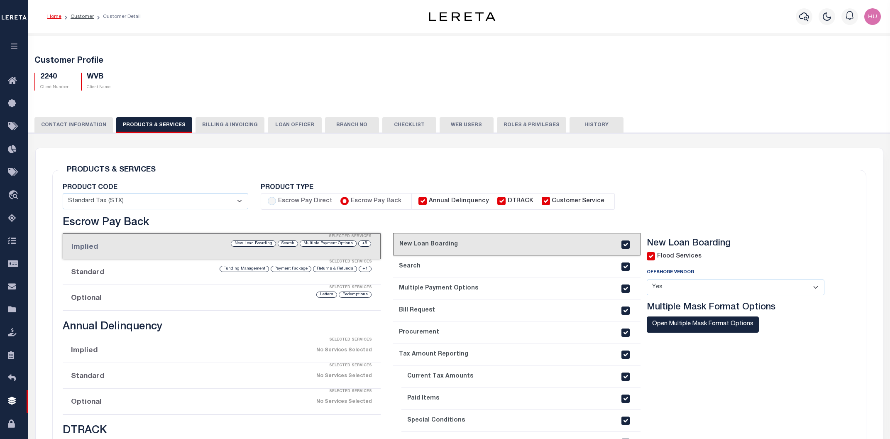
click at [139, 301] on li "Optional Selected Services Redemptions Letters" at bounding box center [222, 298] width 318 height 26
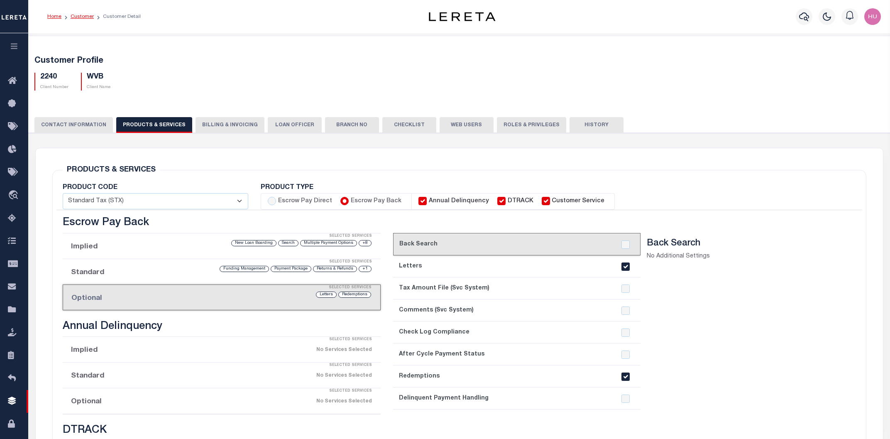
click at [85, 17] on link "Customer" at bounding box center [82, 16] width 23 height 5
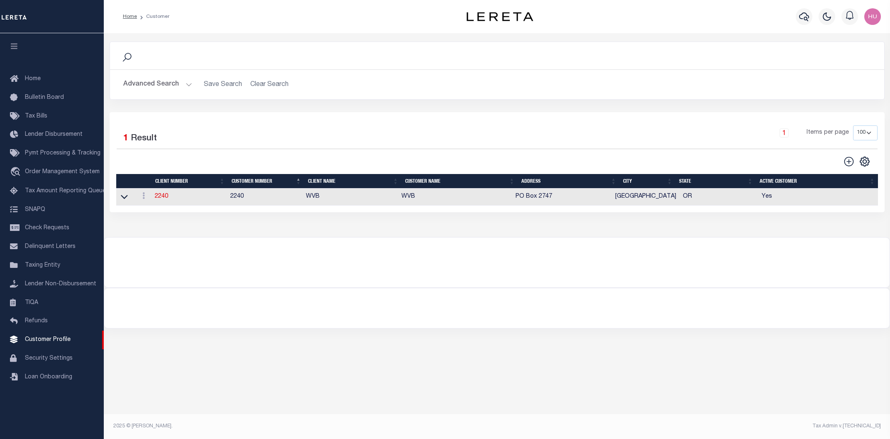
click at [174, 84] on button "Advanced Search" at bounding box center [157, 84] width 69 height 16
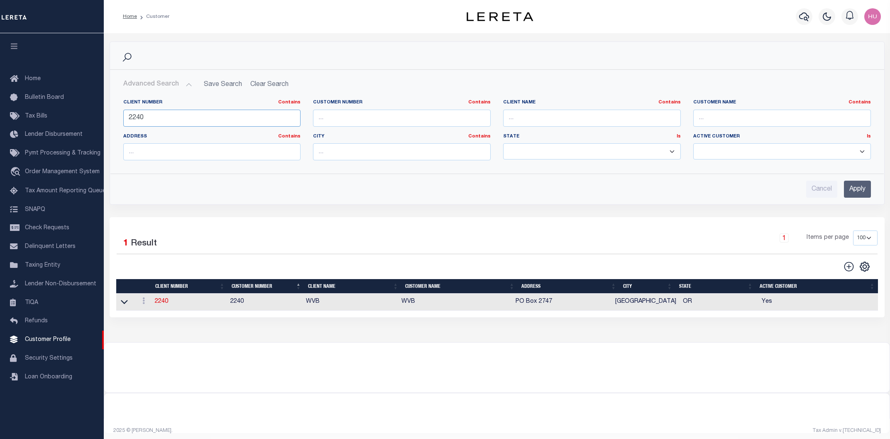
click at [132, 115] on input "2240" at bounding box center [212, 118] width 178 height 17
click at [859, 188] on input "Apply" at bounding box center [857, 189] width 27 height 17
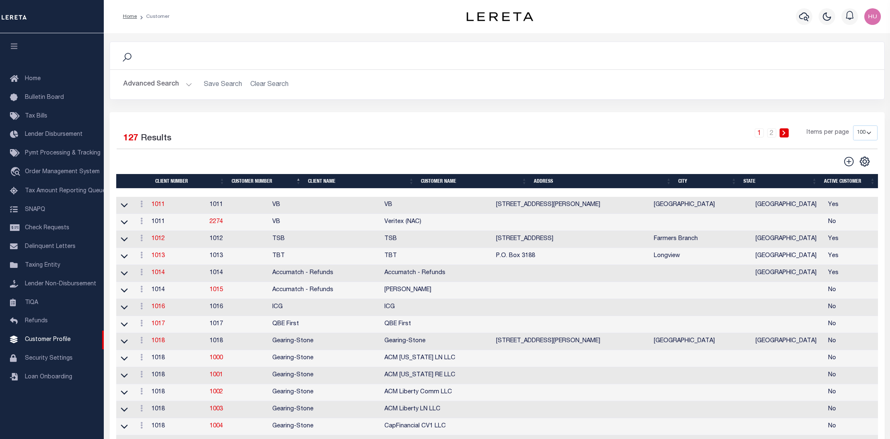
click at [162, 83] on button "Advanced Search" at bounding box center [157, 84] width 69 height 16
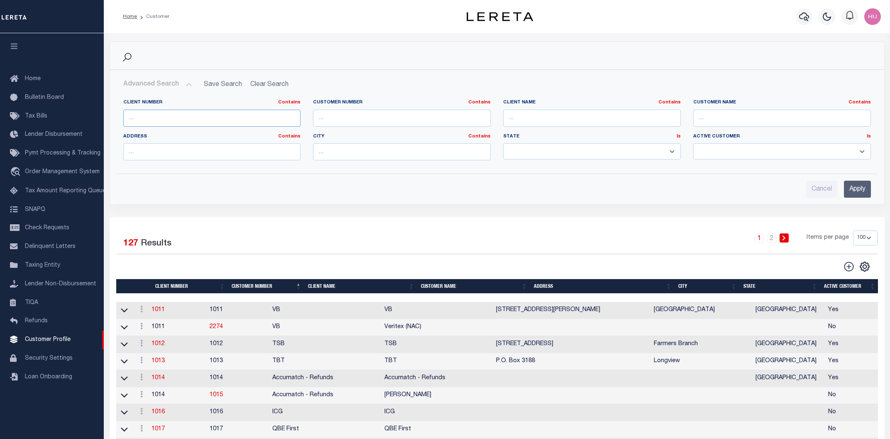
click at [138, 122] on input "text" at bounding box center [212, 118] width 178 height 17
paste input "2132"
type input "2132"
click at [854, 189] on input "Apply" at bounding box center [857, 189] width 27 height 17
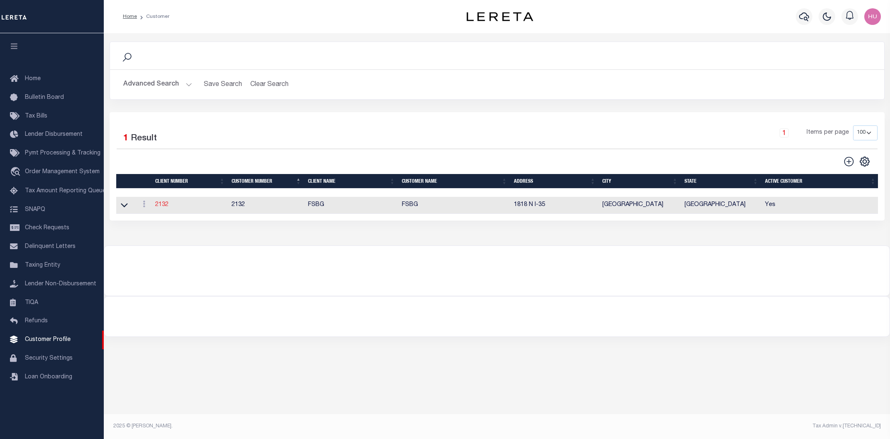
click at [162, 204] on link "2132" at bounding box center [161, 205] width 13 height 6
select select "2132"
type input "FSBG"
type input "2132"
type input "FSBG"
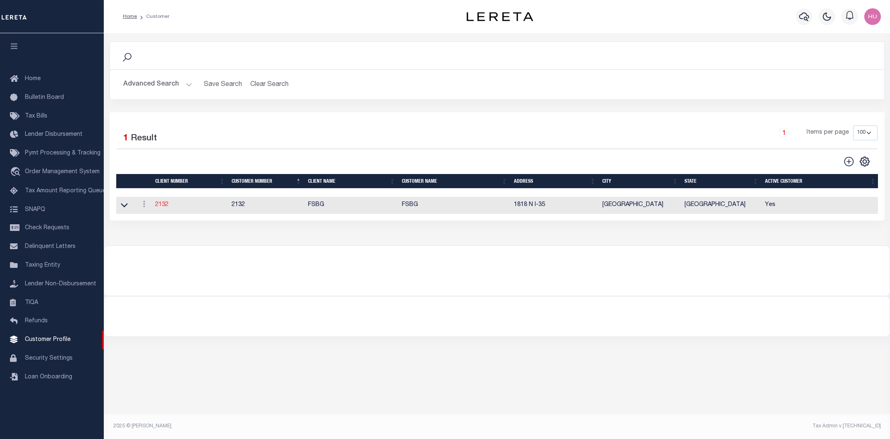
type input "Brittany"
type input "Copeland"
select select "Mixed Portfolio"
type input "[PERSON_NAME]"
type input "Tony Targhetta"
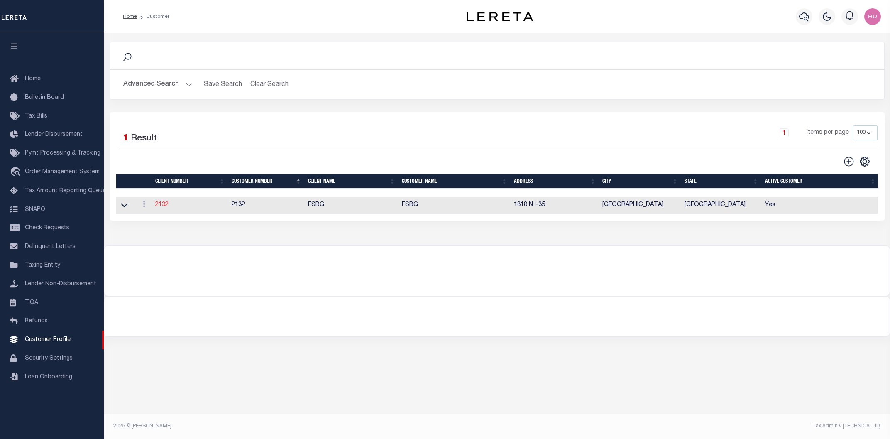
select select "JHS"
checkbox input "true"
select select
checkbox input "true"
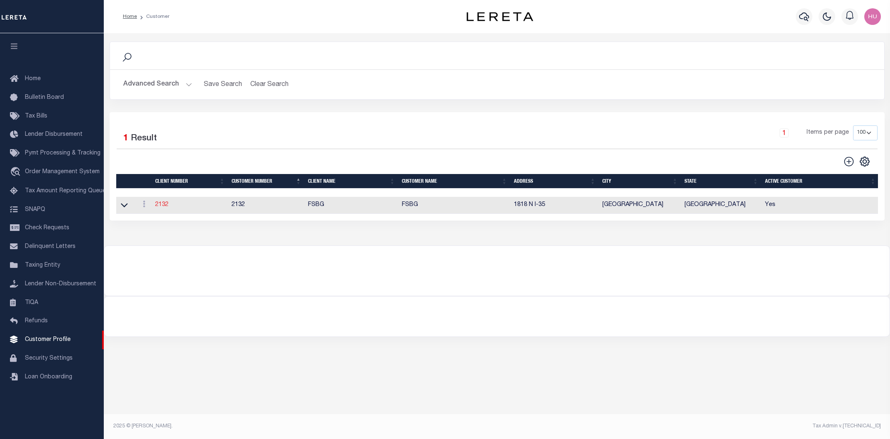
type textarea "$5.00 per parcel over 4 $40.00 prior year redemptions"
type input "22"
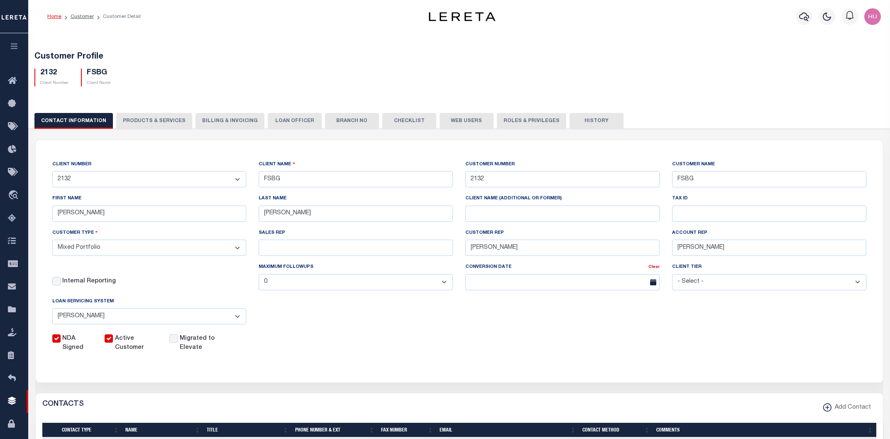
click at [138, 119] on button "PRODUCTS & SERVICES" at bounding box center [154, 121] width 76 height 16
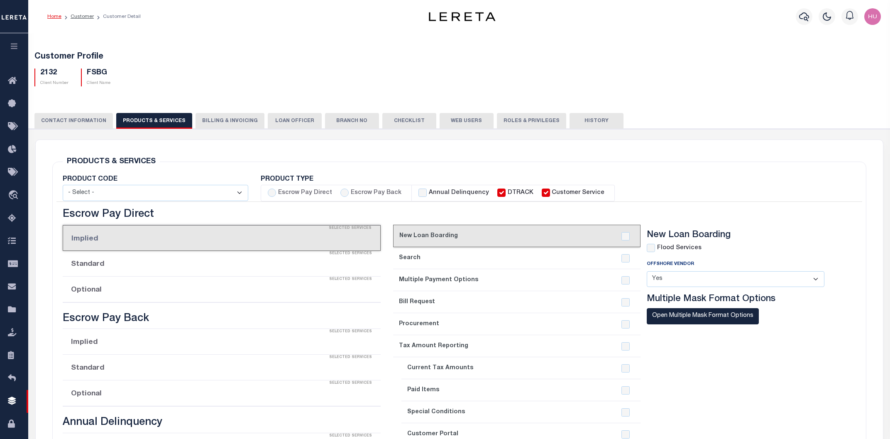
select select "STX"
radio input "true"
checkbox input "true"
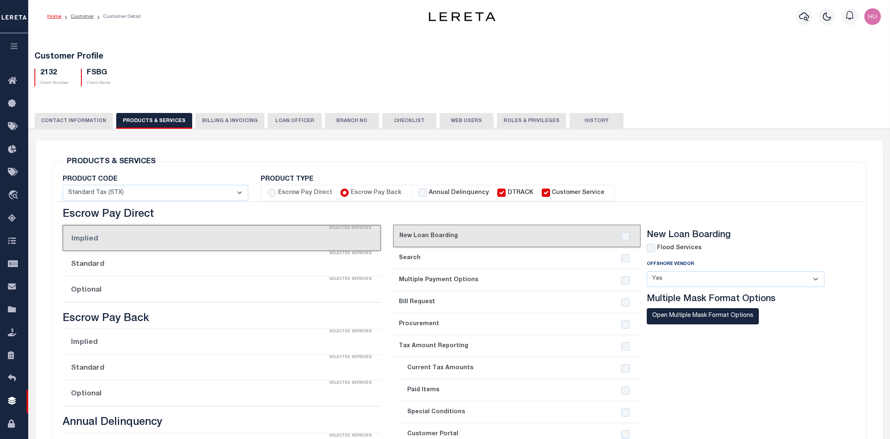
checkbox input "true"
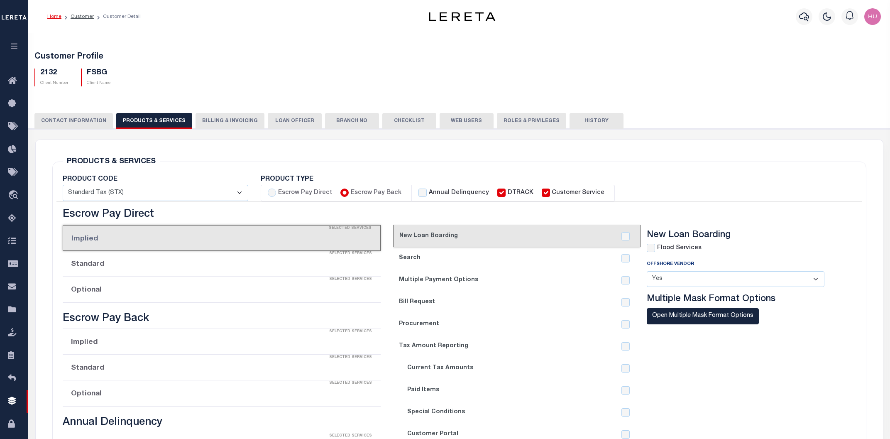
checkbox input "true"
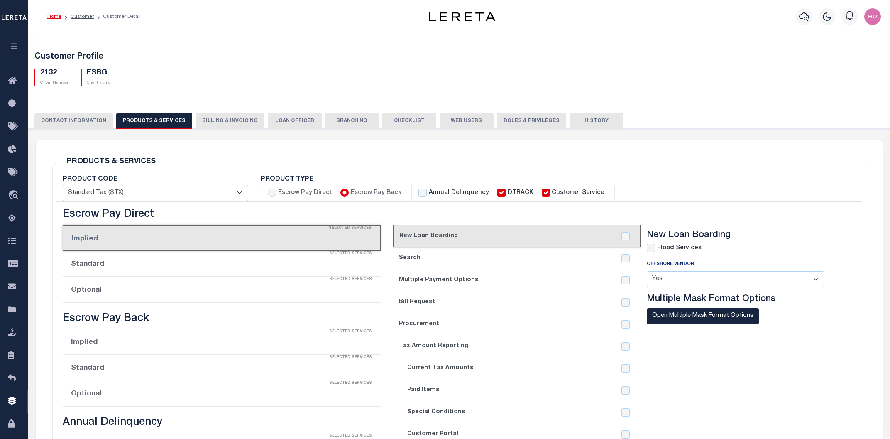
checkbox input "true"
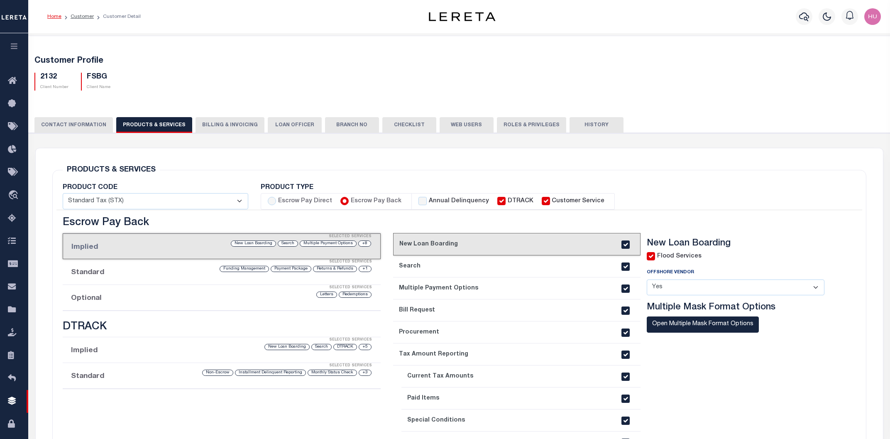
click at [174, 294] on div "Selected Services" at bounding box center [230, 287] width 318 height 17
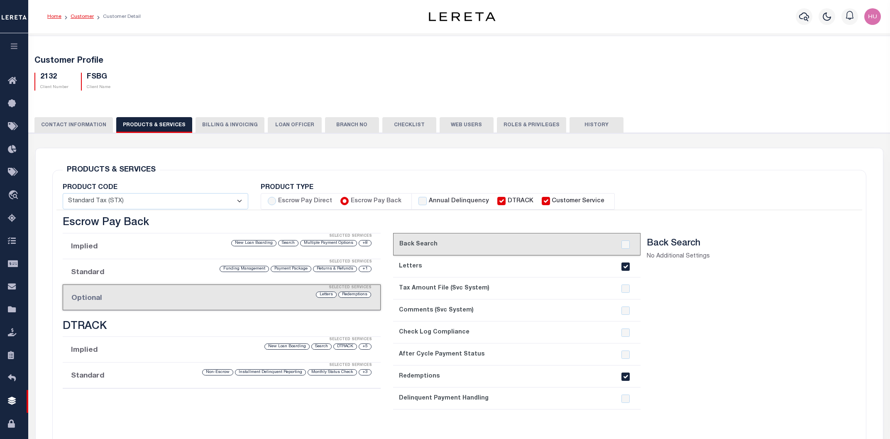
click at [86, 17] on link "Customer" at bounding box center [82, 16] width 23 height 5
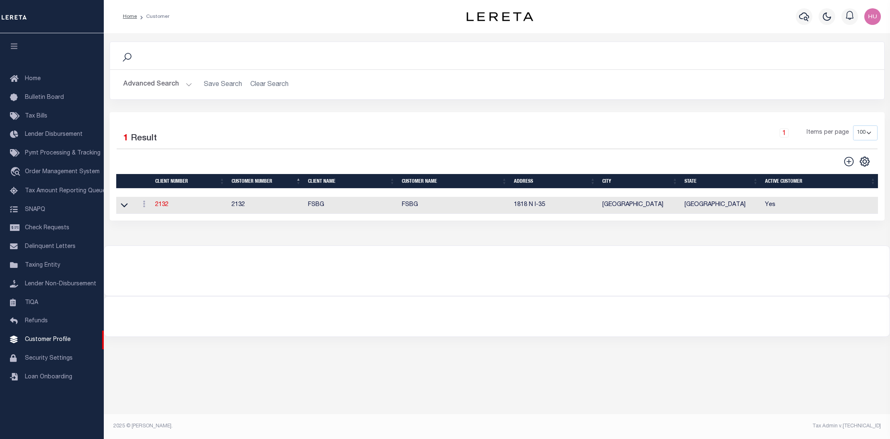
click at [184, 85] on button "Advanced Search" at bounding box center [157, 84] width 69 height 16
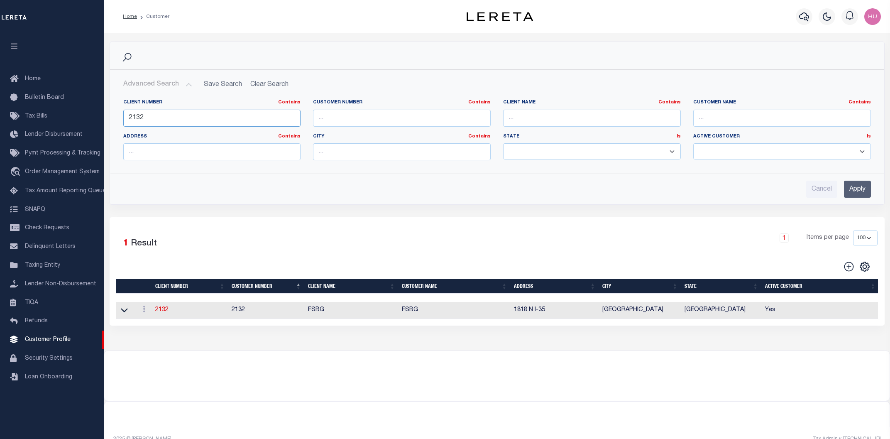
click at [134, 120] on input "2132" at bounding box center [212, 118] width 178 height 17
paste input "240"
type input "2240"
click at [853, 191] on input "Apply" at bounding box center [857, 189] width 27 height 17
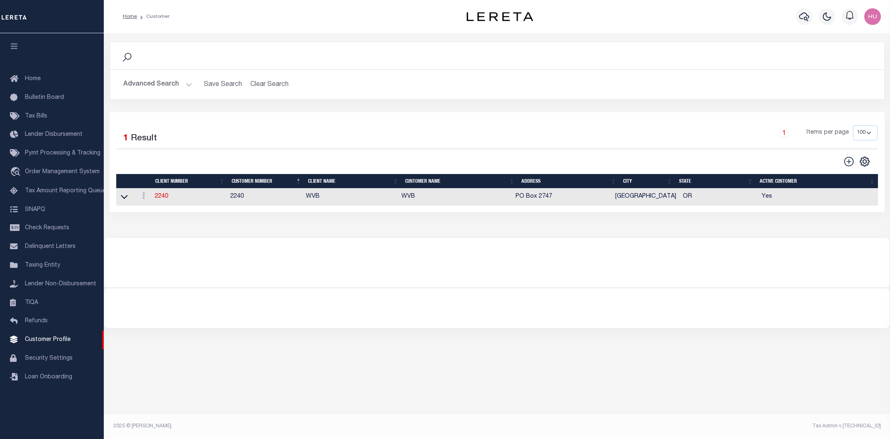
click at [164, 195] on td "2240" at bounding box center [190, 197] width 76 height 17
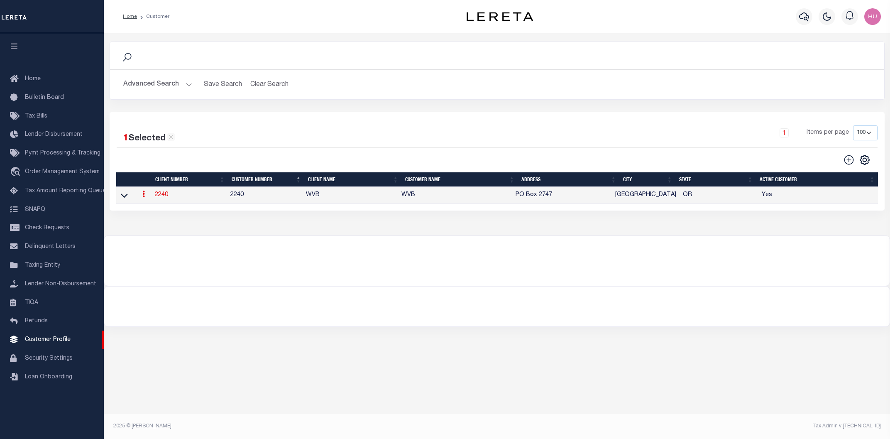
click at [164, 195] on link "2240" at bounding box center [161, 195] width 13 height 6
select select "2240"
type input "WVB"
type input "2240"
type input "WVB"
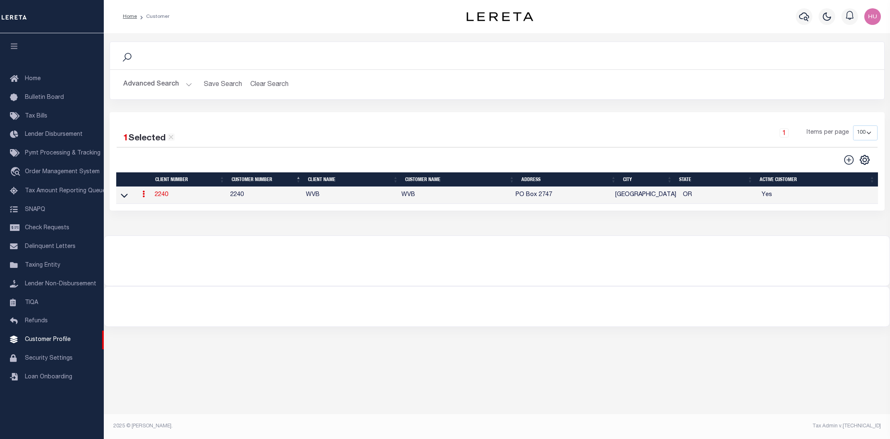
type input "Michelle"
type input "Pack"
select select "Mixed Portfolio"
type input "Lauren McBride"
type input "Paula Kitchens"
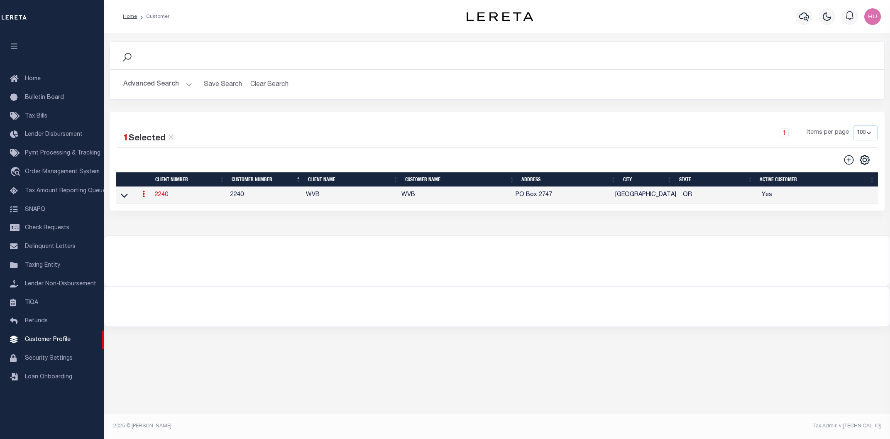
type input "Beth Wiebe"
select select "FIS"
checkbox input "true"
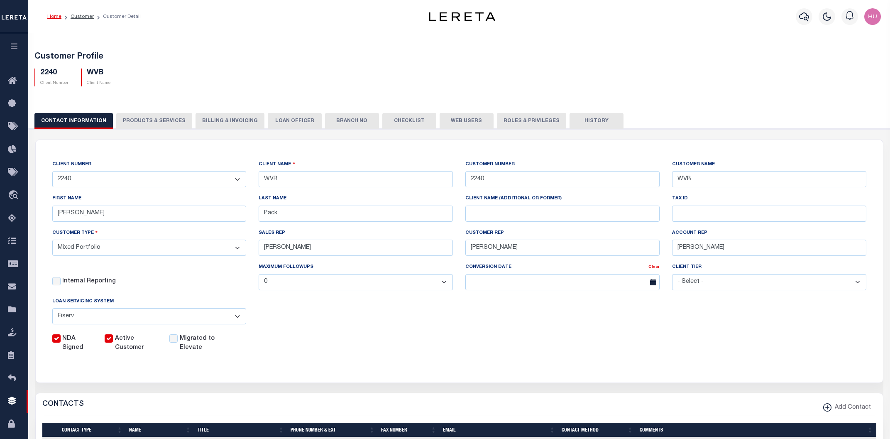
click at [152, 122] on button "PRODUCTS & SERVICES" at bounding box center [154, 121] width 76 height 16
select select "STX"
radio input "true"
checkbox input "true"
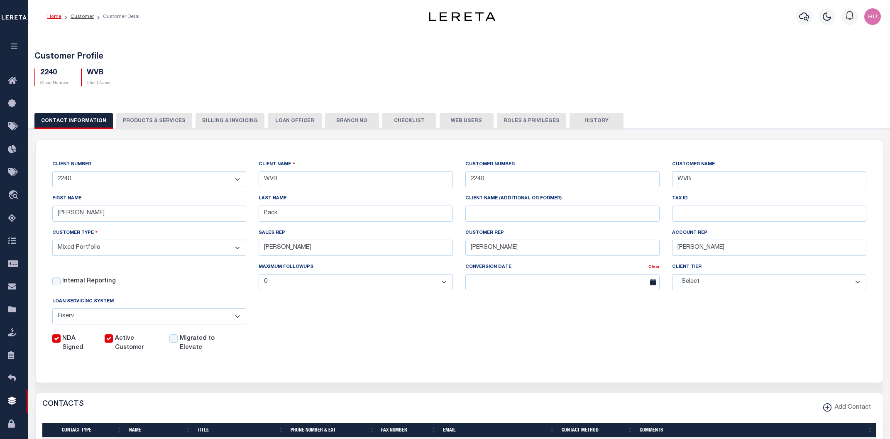
checkbox input "true"
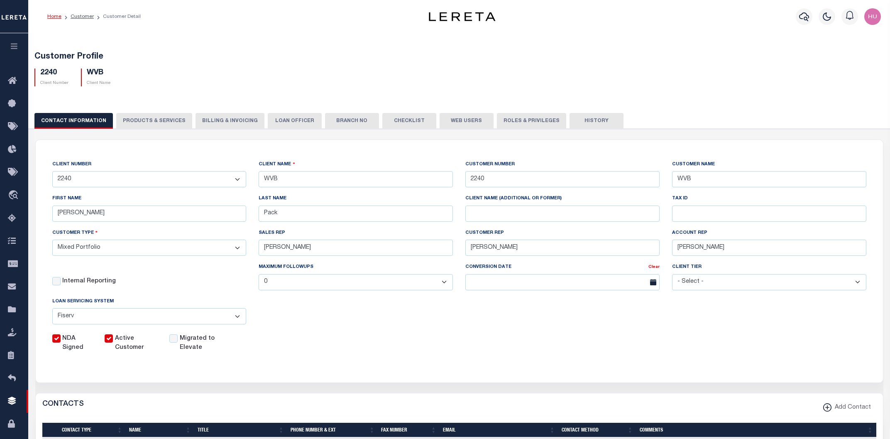
checkbox input "true"
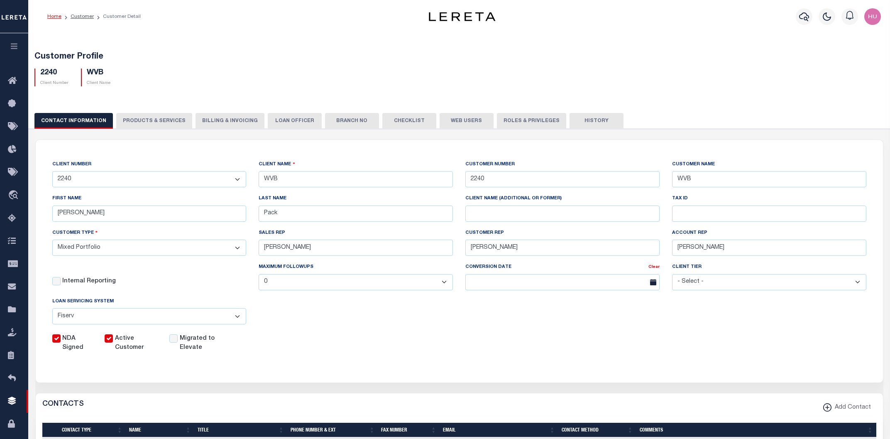
checkbox input "true"
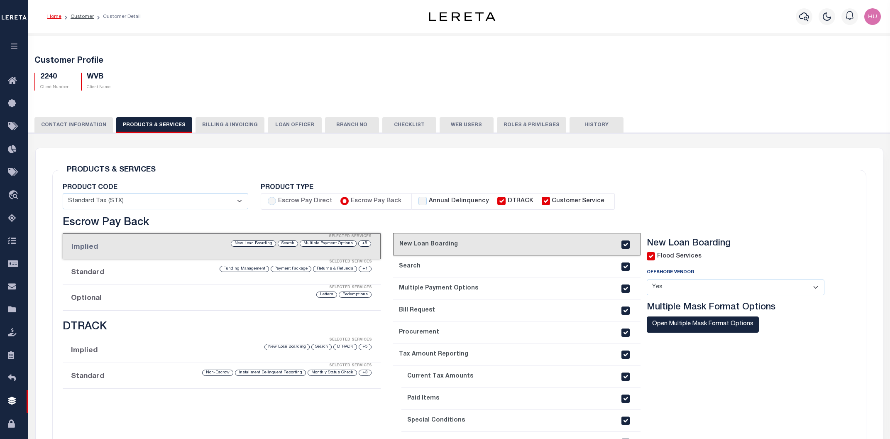
click at [160, 297] on div "Redemptions Letters" at bounding box center [259, 295] width 226 height 8
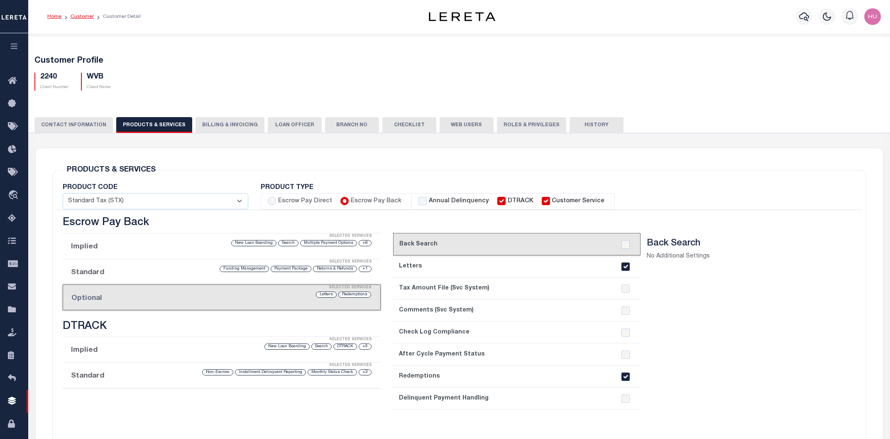
click at [84, 17] on link "Customer" at bounding box center [82, 16] width 23 height 5
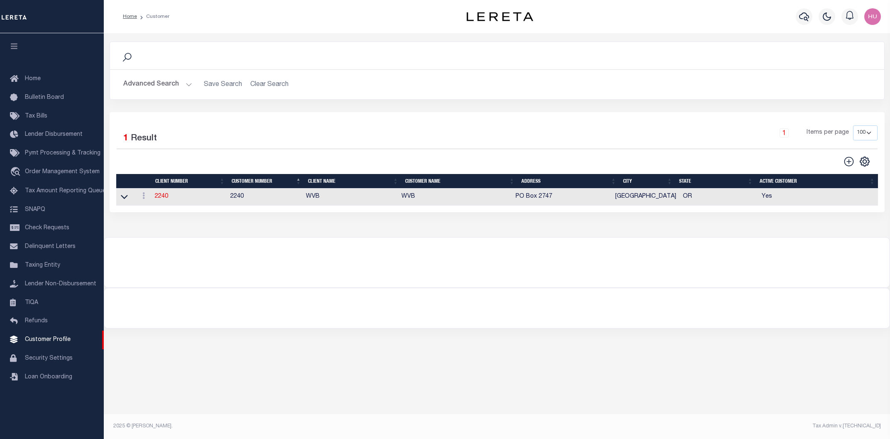
click at [160, 85] on button "Advanced Search" at bounding box center [157, 84] width 69 height 16
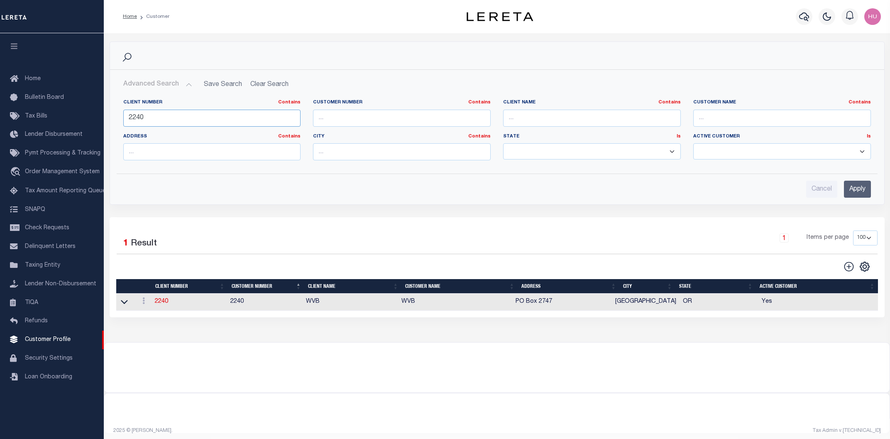
click at [136, 118] on input "2240" at bounding box center [212, 118] width 178 height 17
click at [859, 192] on input "Apply" at bounding box center [857, 189] width 27 height 17
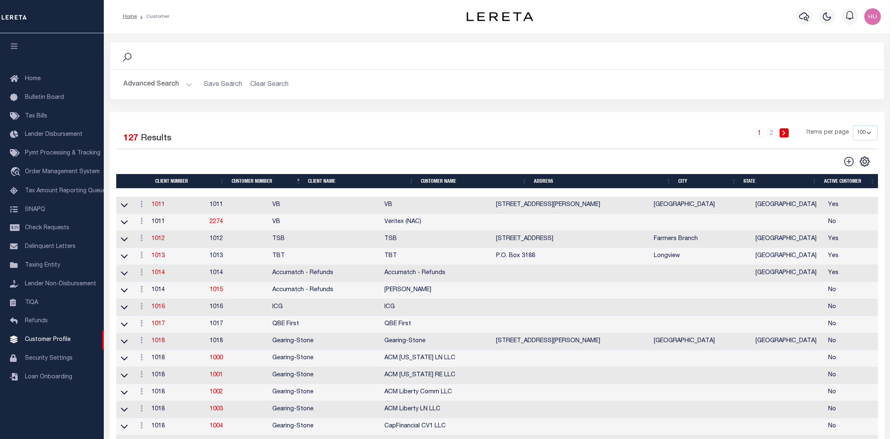
click at [145, 81] on button "Advanced Search" at bounding box center [157, 84] width 69 height 16
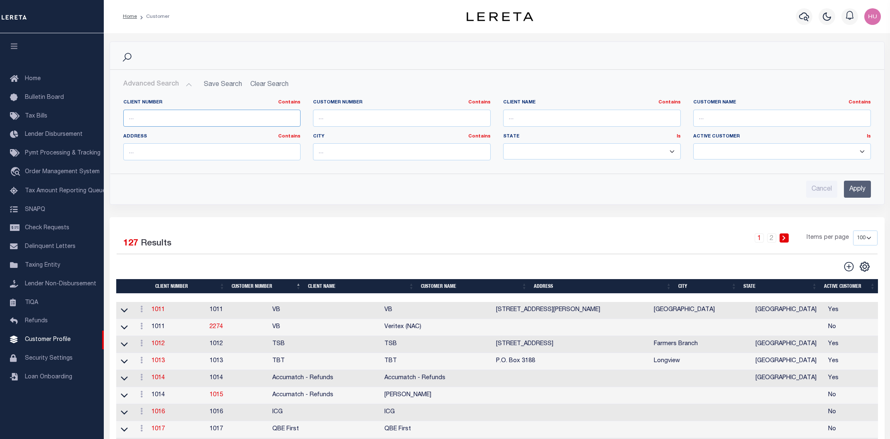
click at [138, 119] on input "text" at bounding box center [212, 118] width 178 height 17
paste input "2205"
type input "2205"
click at [848, 191] on input "Apply" at bounding box center [857, 189] width 27 height 17
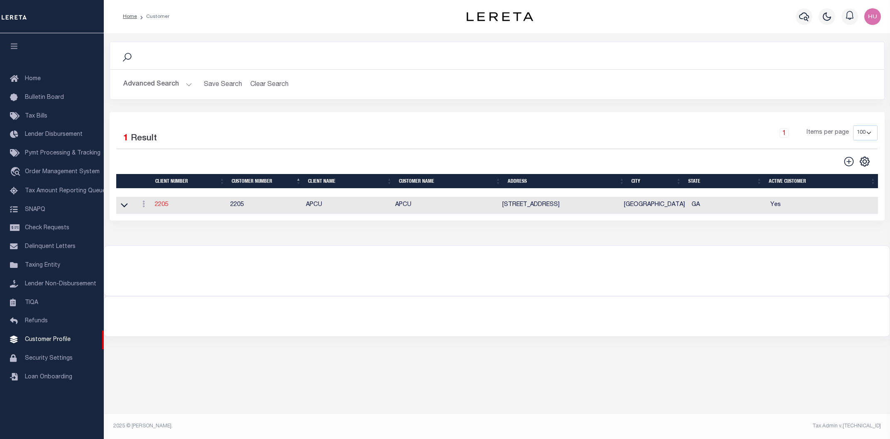
click at [155, 206] on link "2205" at bounding box center [161, 205] width 13 height 6
select select "2205"
type input "APCU"
type input "2205"
type input "APCU"
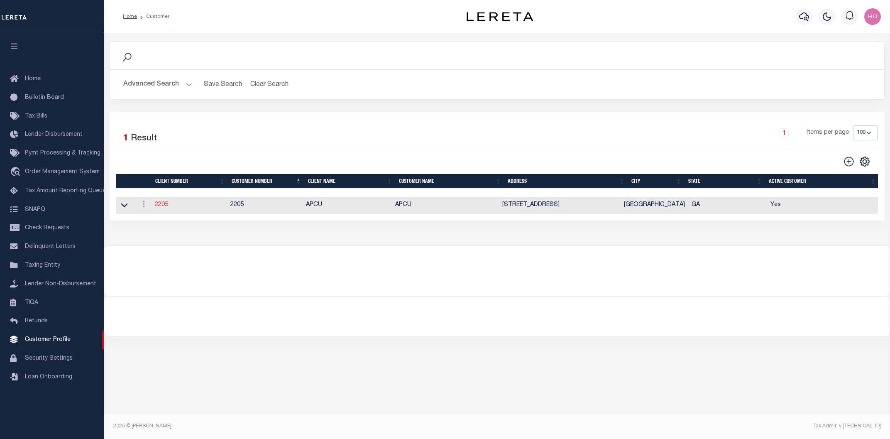
type input "John"
type input "Anderson"
select select "Mixed Portfolio"
type input "Lauren McBride"
type input "Paula Kitchens"
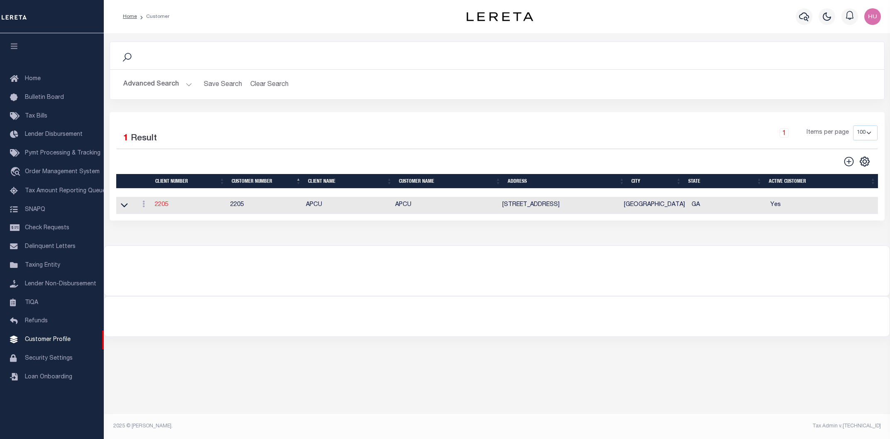
type input "Beth Wiebe"
checkbox input "true"
select select
checkbox input "true"
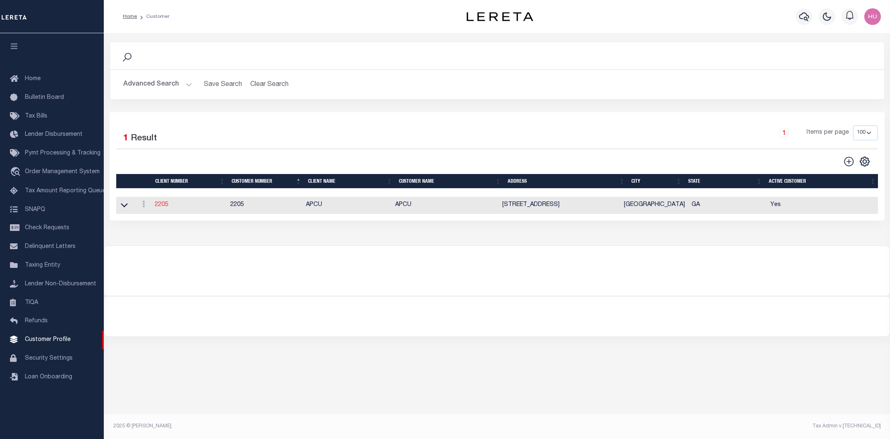
checkbox input "true"
type input "0"
click at [170, 82] on button "Advanced Search" at bounding box center [157, 84] width 69 height 16
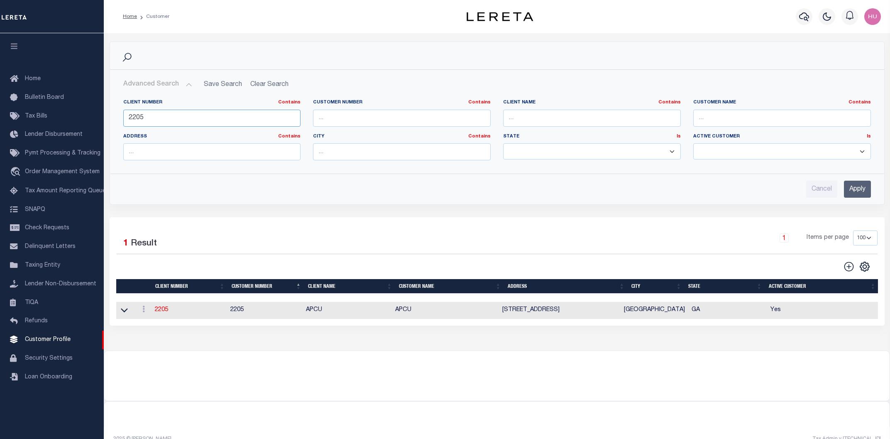
click at [139, 117] on input "2205" at bounding box center [212, 118] width 178 height 17
paste input "99023"
type input "99023"
click at [860, 189] on input "Apply" at bounding box center [857, 189] width 27 height 17
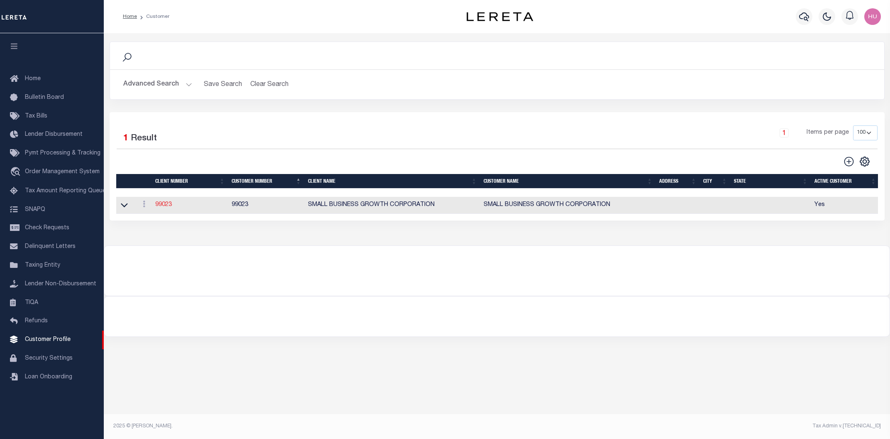
click at [164, 204] on link "99023" at bounding box center [163, 205] width 17 height 6
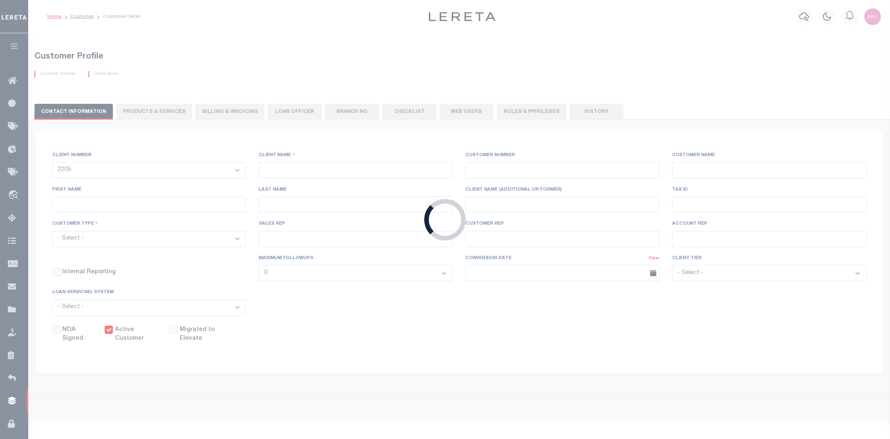
select select "2472"
type input "SMALL BUSINESS GROWTH CORPORATION"
type input "99023"
type input "SMALL BUSINESS GROWTH CORPORATION"
select select "Mixed Portfolio"
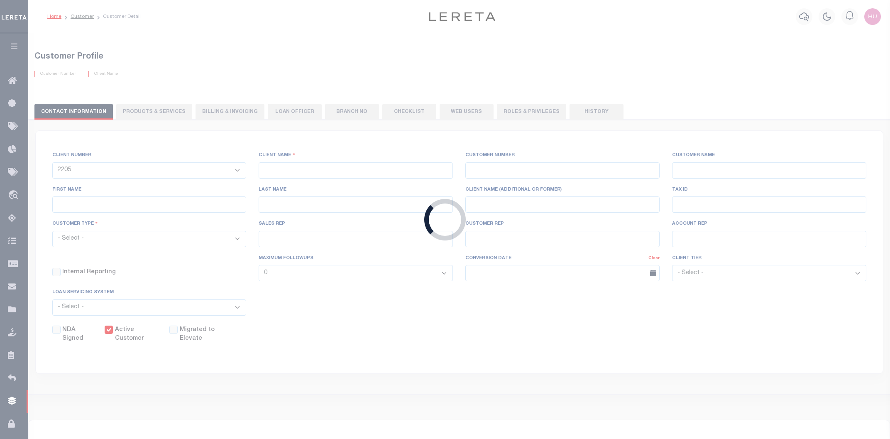
type input "INS4 ,INS4"
type input "CUSTOMER SERVICE"
type input "[DATE]"
select select
checkbox input "false"
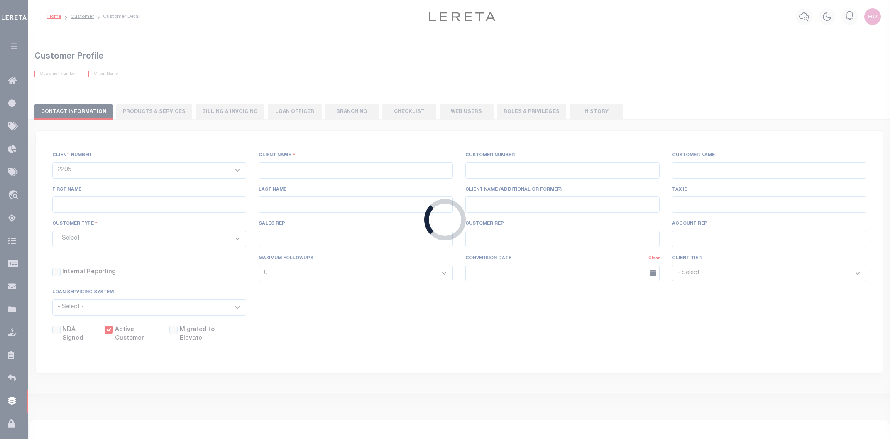
checkbox input "true"
select select
checkbox input "false"
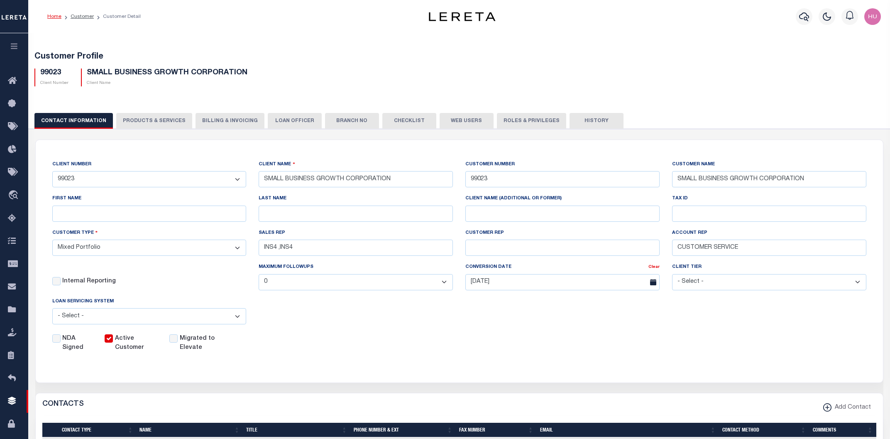
click at [172, 118] on button "PRODUCTS & SERVICES" at bounding box center [154, 121] width 76 height 16
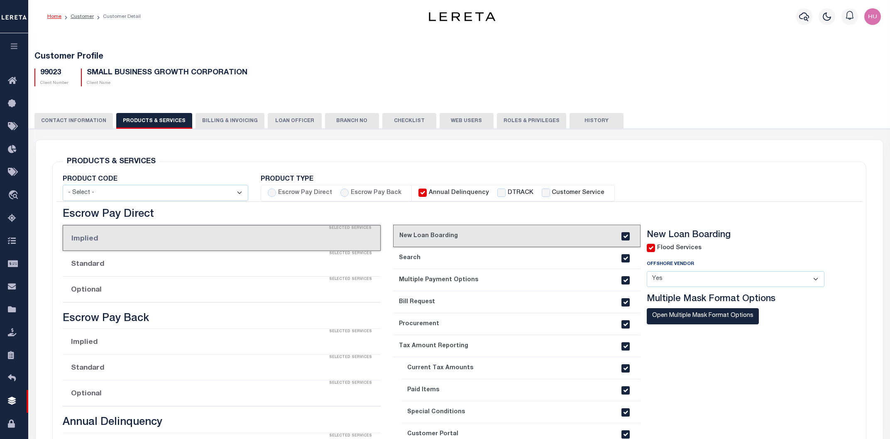
radio input "true"
checkbox input "true"
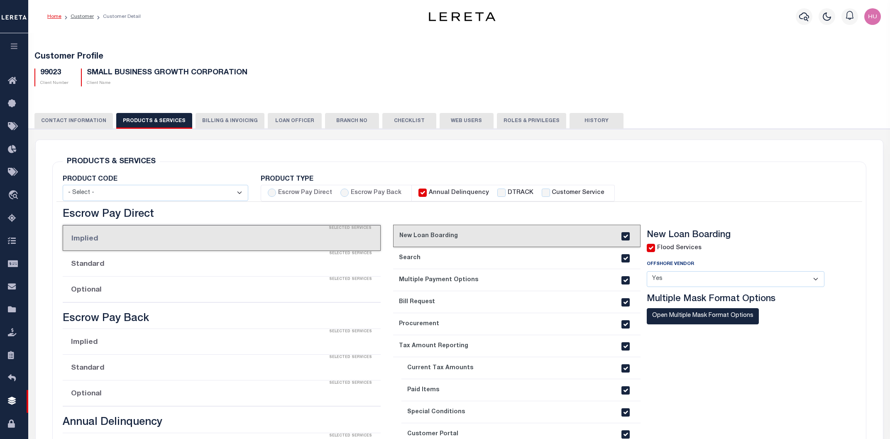
checkbox input "true"
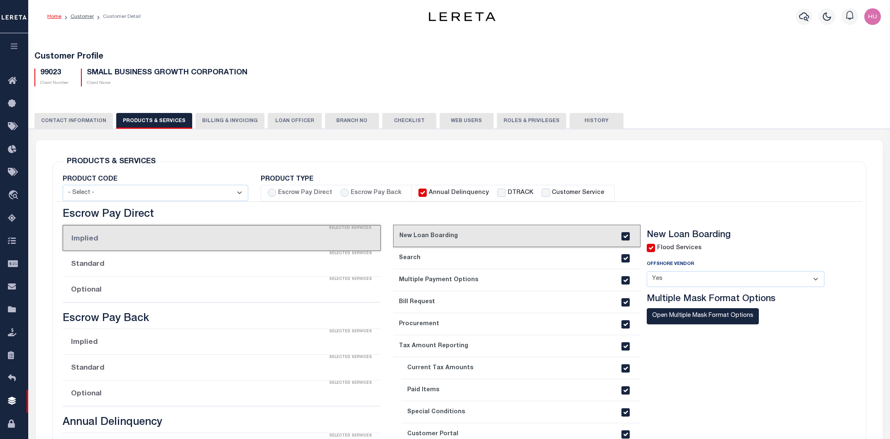
checkbox input "true"
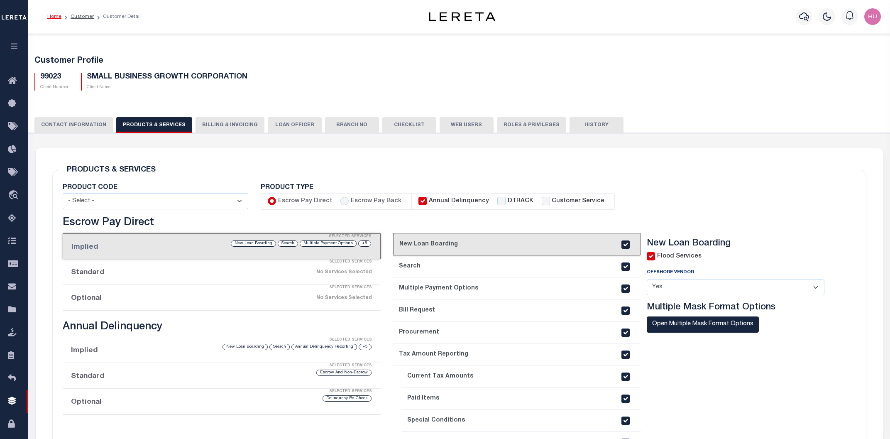
click at [189, 299] on div "No Services Selected" at bounding box center [259, 298] width 226 height 15
